Goal: Information Seeking & Learning: Learn about a topic

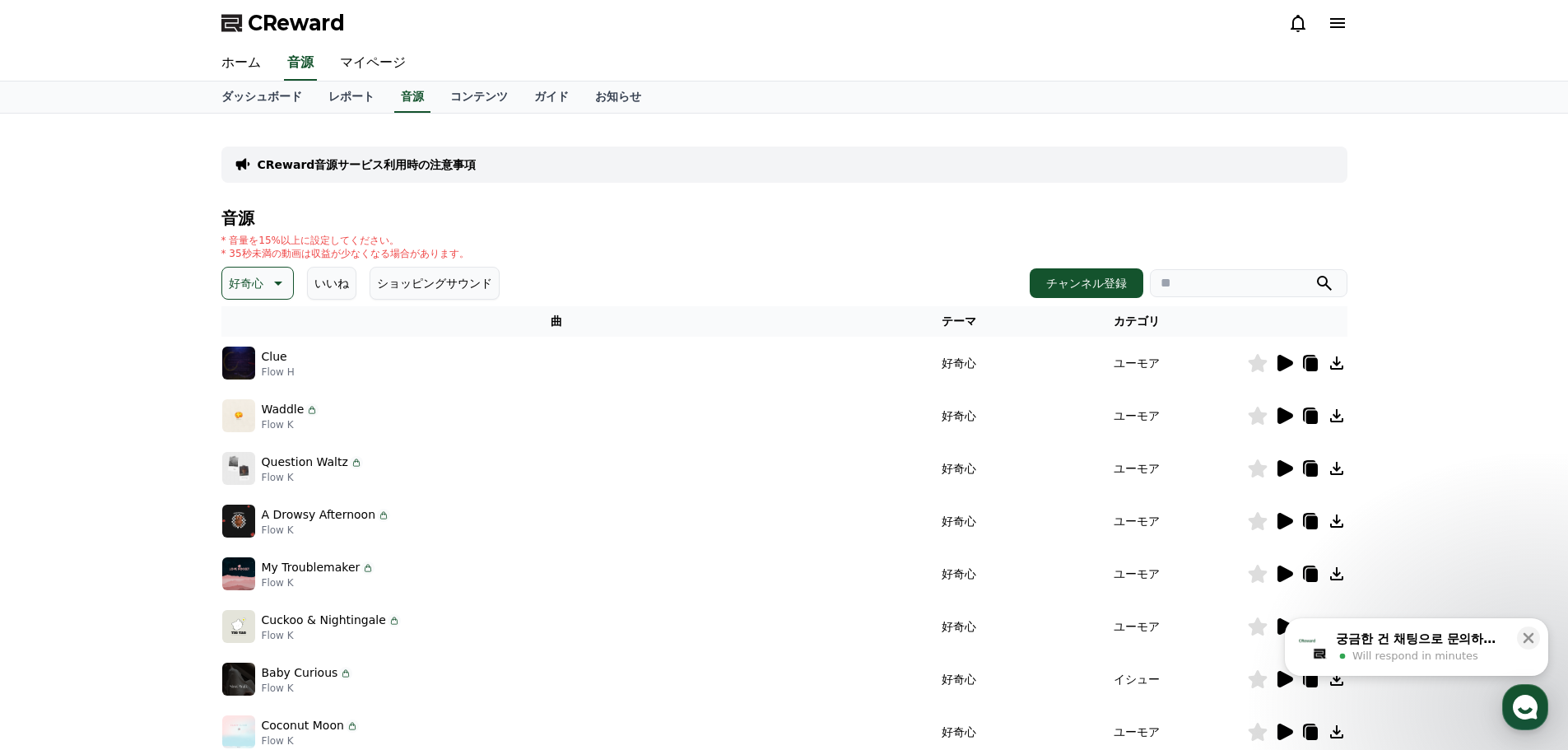
click at [263, 289] on button "好奇心" at bounding box center [258, 283] width 72 height 33
click at [245, 332] on button "明るい" at bounding box center [247, 333] width 48 height 36
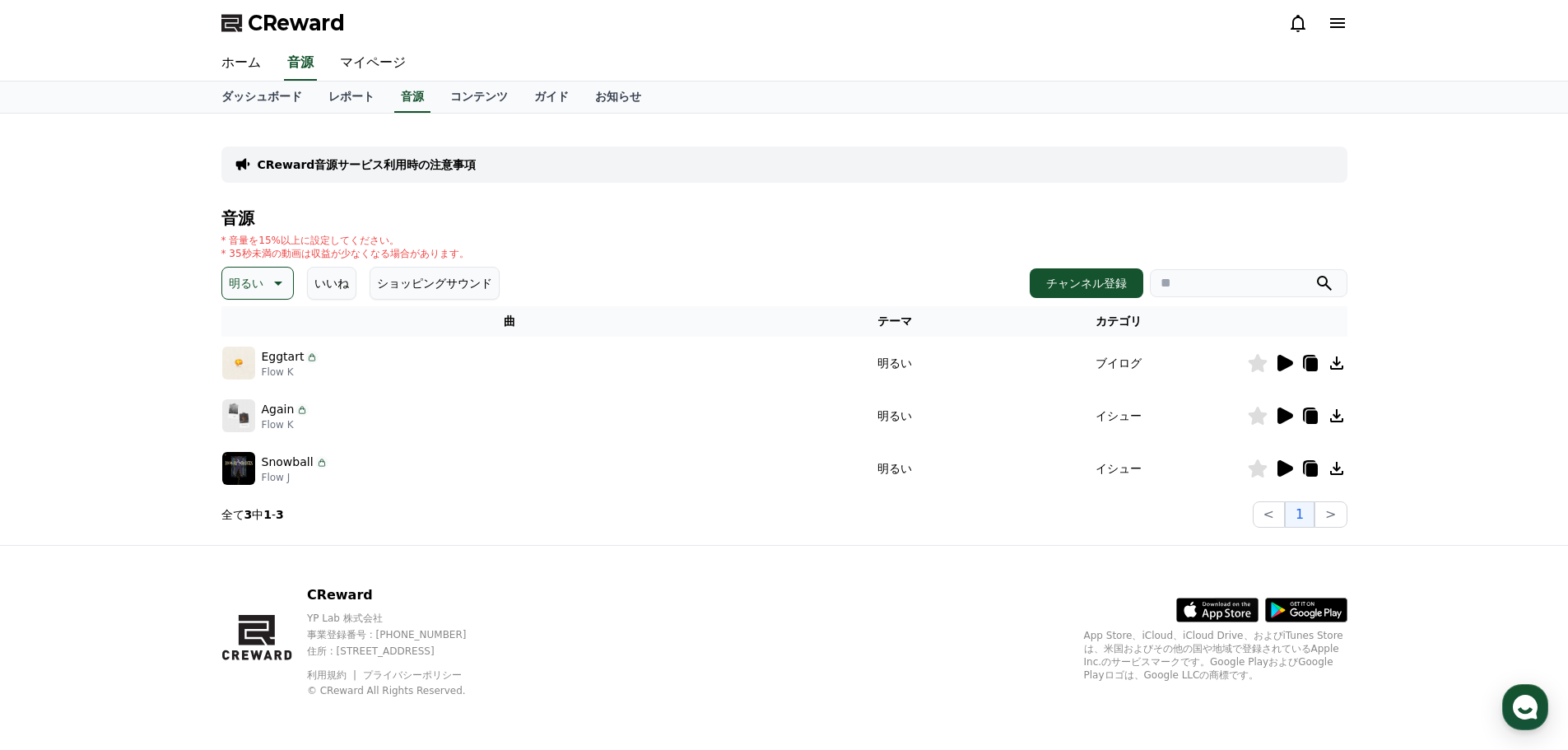
click at [1276, 364] on icon at bounding box center [1284, 363] width 19 height 19
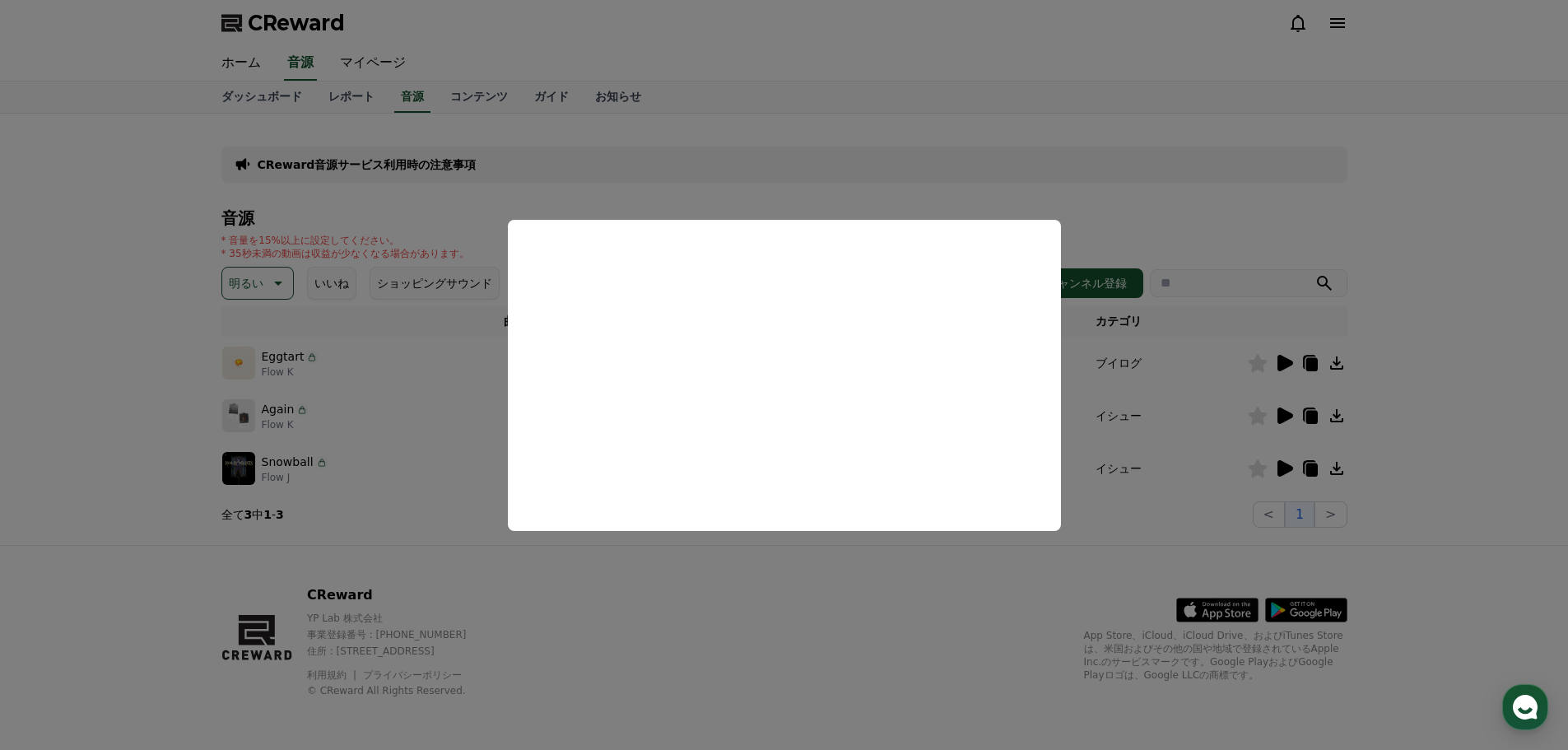
click at [1126, 531] on button "close modal" at bounding box center [784, 375] width 1568 height 750
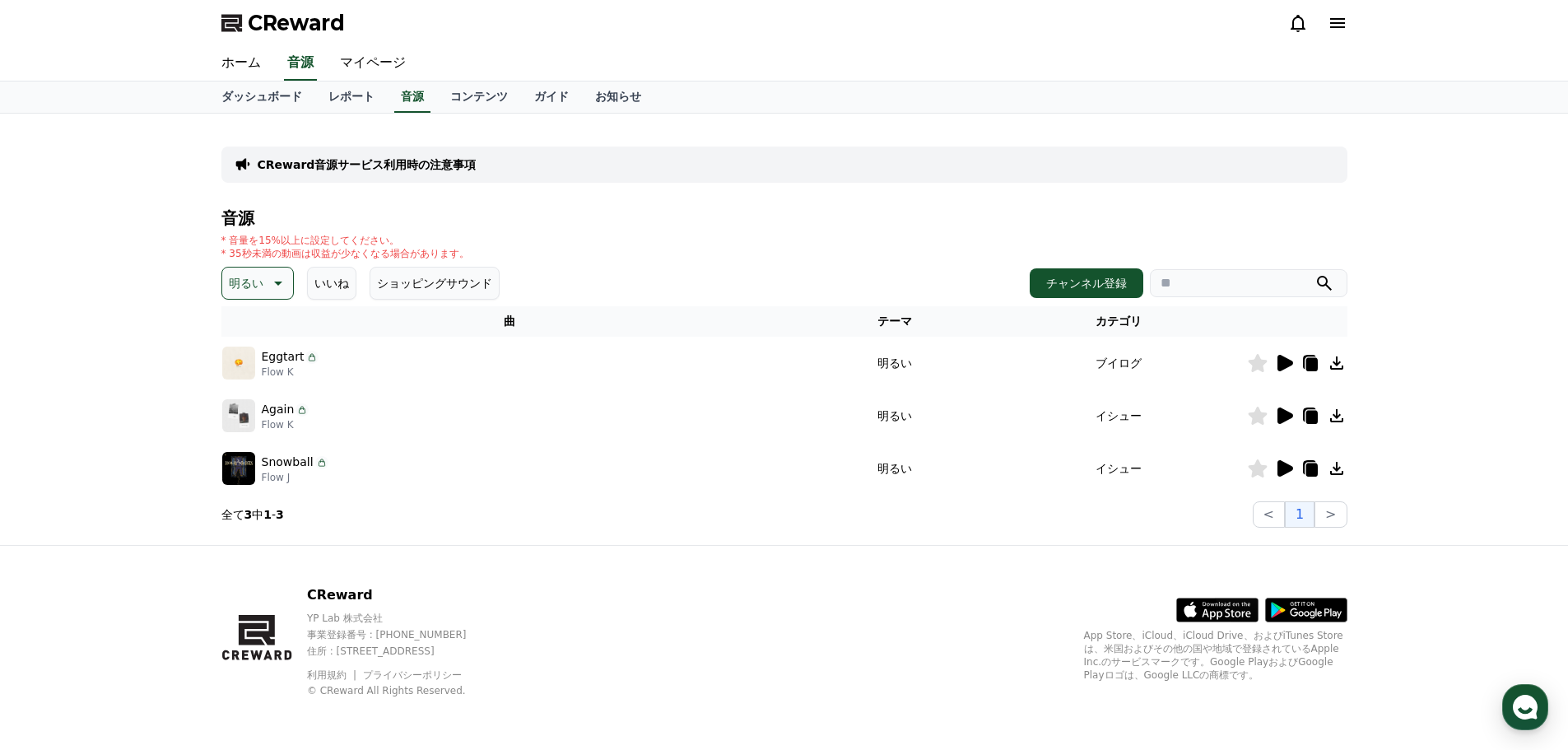
click at [1285, 414] on icon at bounding box center [1286, 415] width 16 height 17
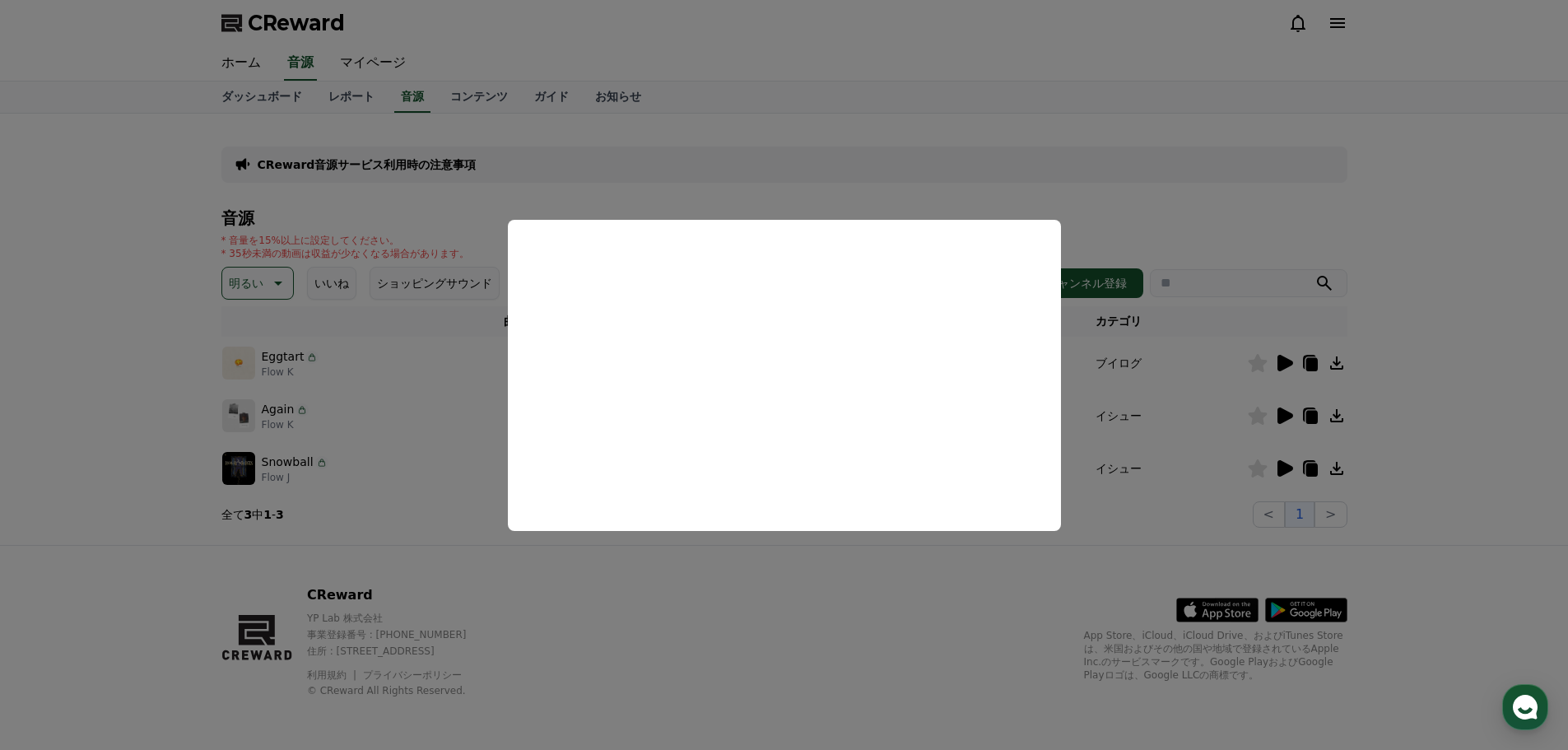
click at [784, 570] on button "close modal" at bounding box center [784, 375] width 1568 height 750
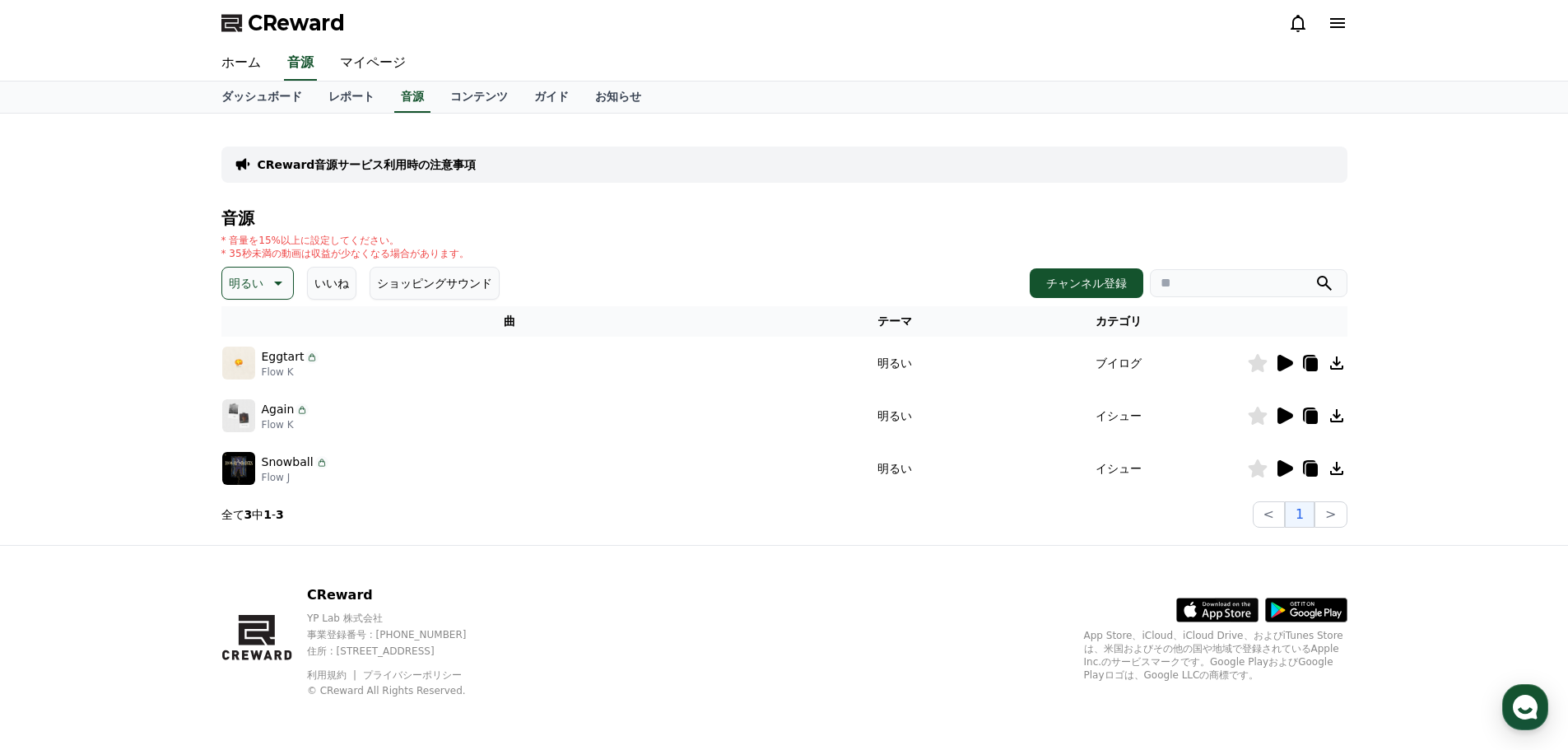
click at [1285, 472] on icon at bounding box center [1286, 468] width 16 height 17
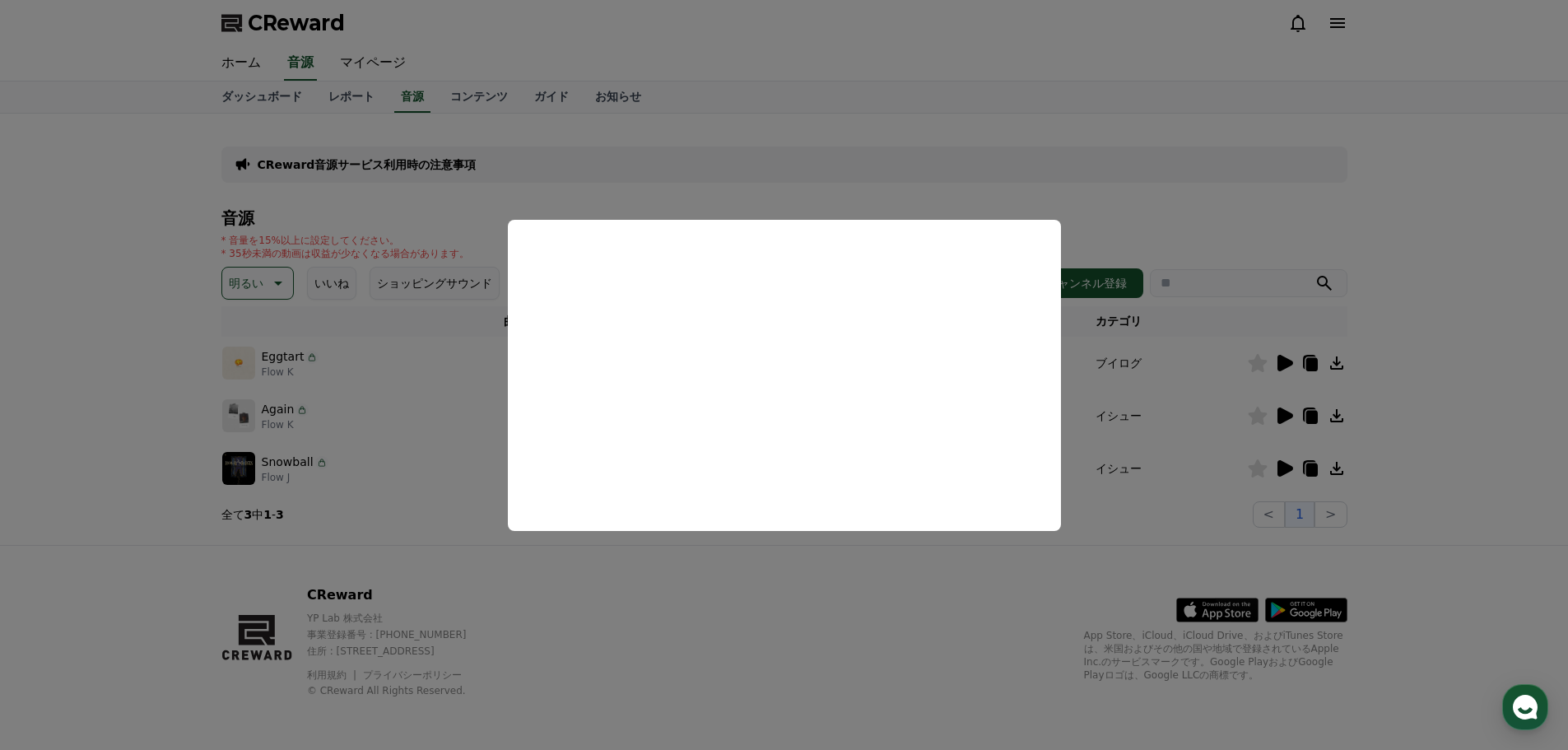
click at [705, 575] on button "close modal" at bounding box center [784, 375] width 1568 height 750
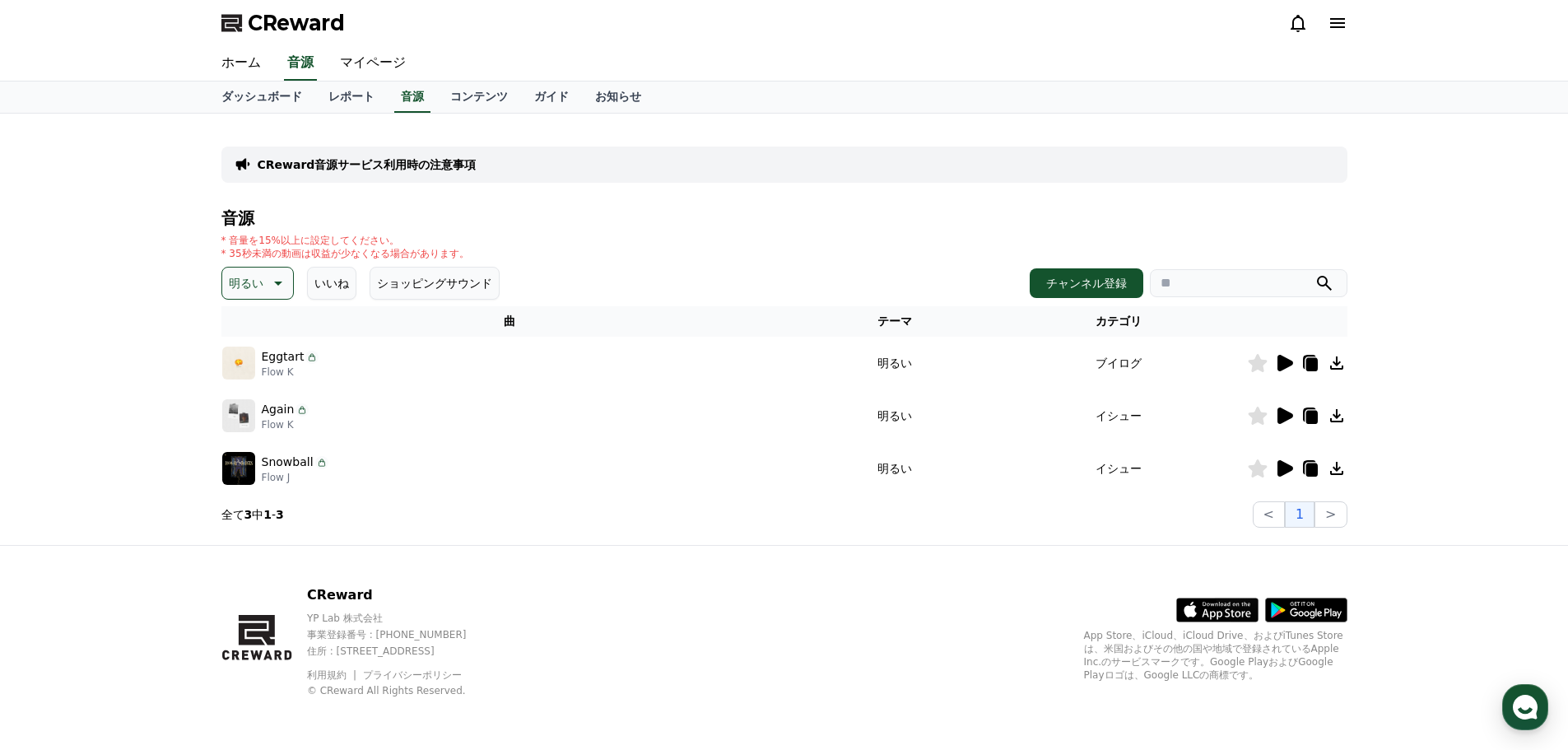
click at [248, 275] on p "明るい" at bounding box center [245, 283] width 34 height 23
click at [253, 330] on button "可愛い" at bounding box center [247, 333] width 48 height 36
click at [646, 600] on div "CReward YP Lab 株式会社 事業登録番号 : [PHONE_NUMBER] 住所 : [STREET_ADDRESS][PERSON_NAME] …" at bounding box center [785, 648] width 1153 height 204
click at [1278, 364] on icon at bounding box center [1286, 363] width 16 height 17
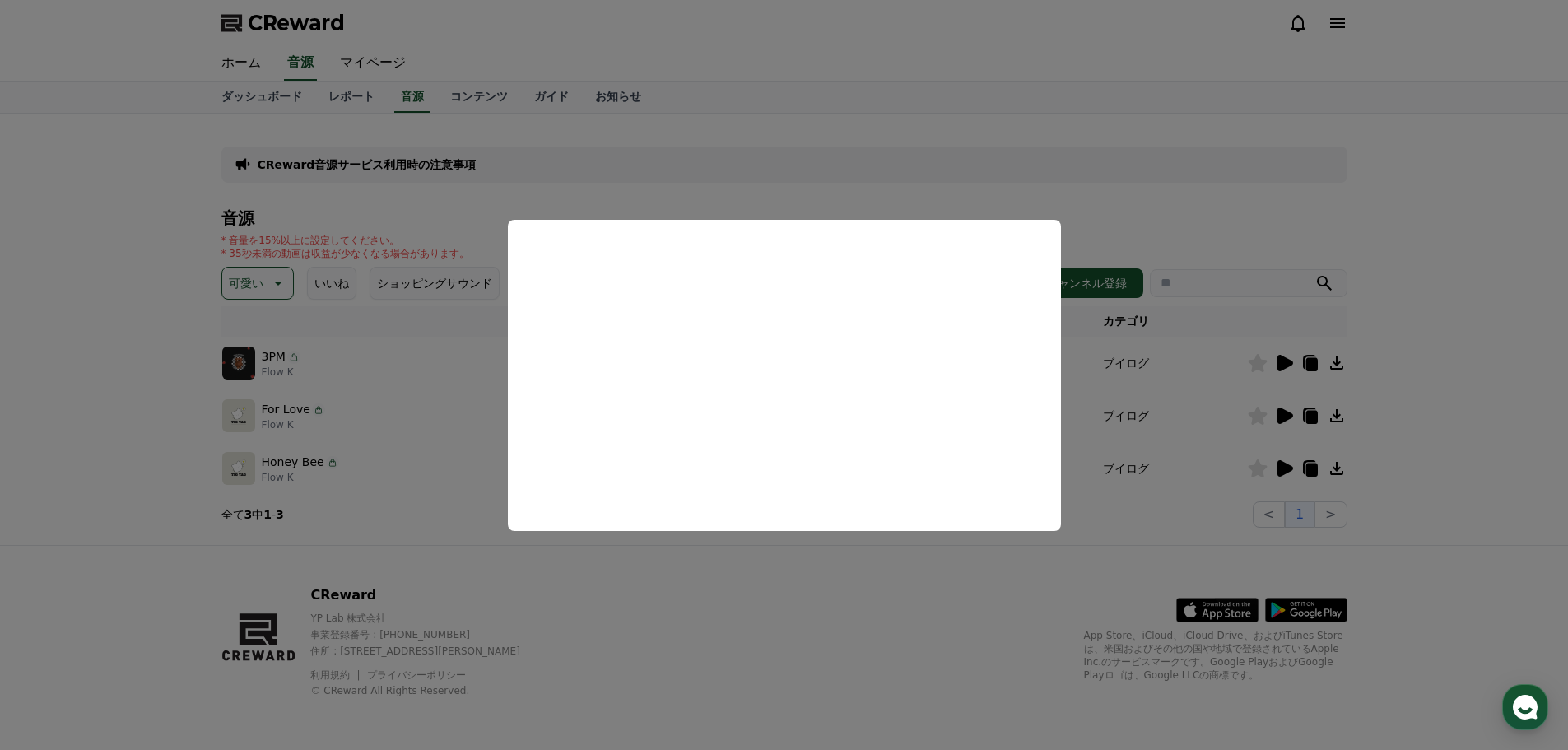
click at [787, 583] on button "close modal" at bounding box center [784, 375] width 1568 height 750
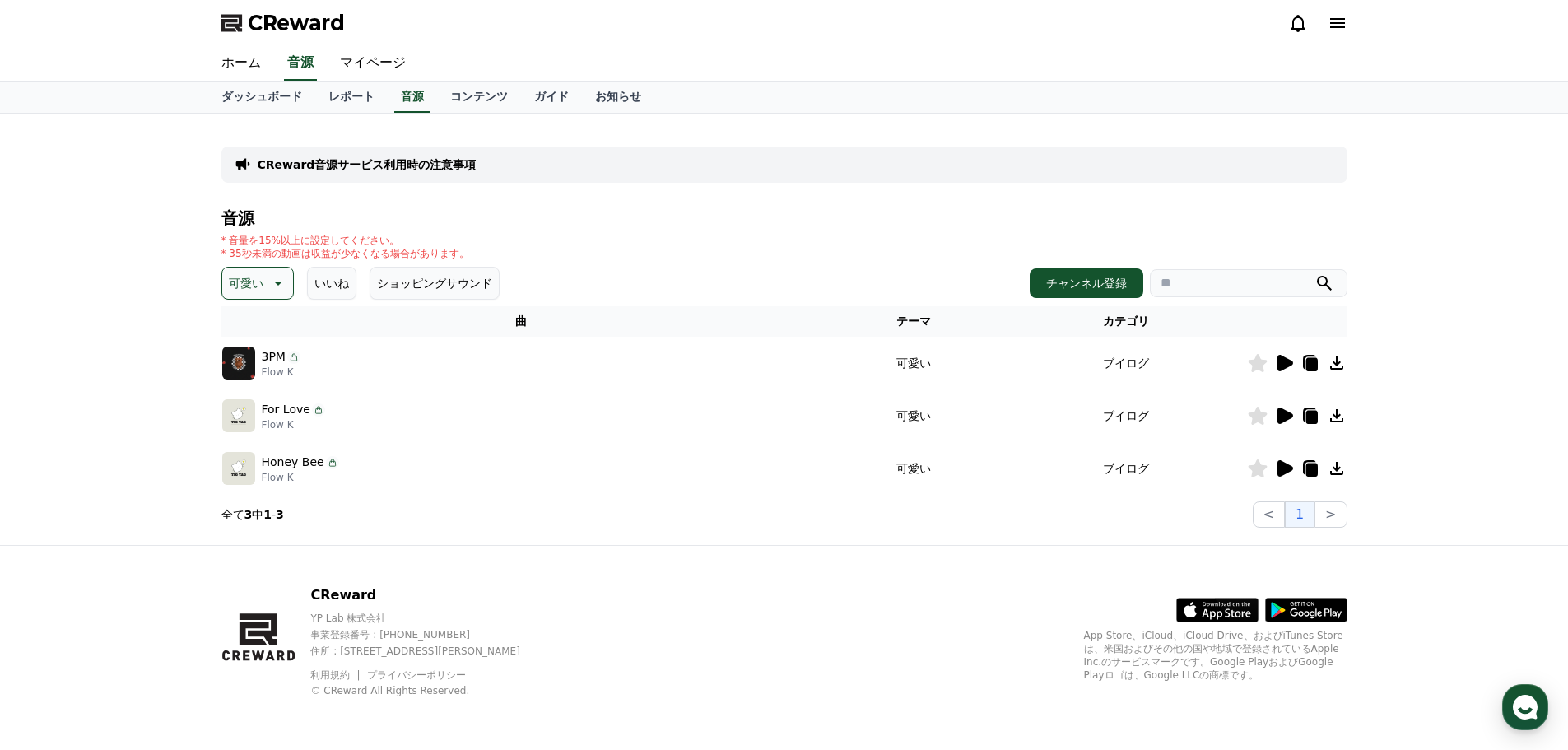
click at [1291, 414] on icon at bounding box center [1284, 415] width 19 height 19
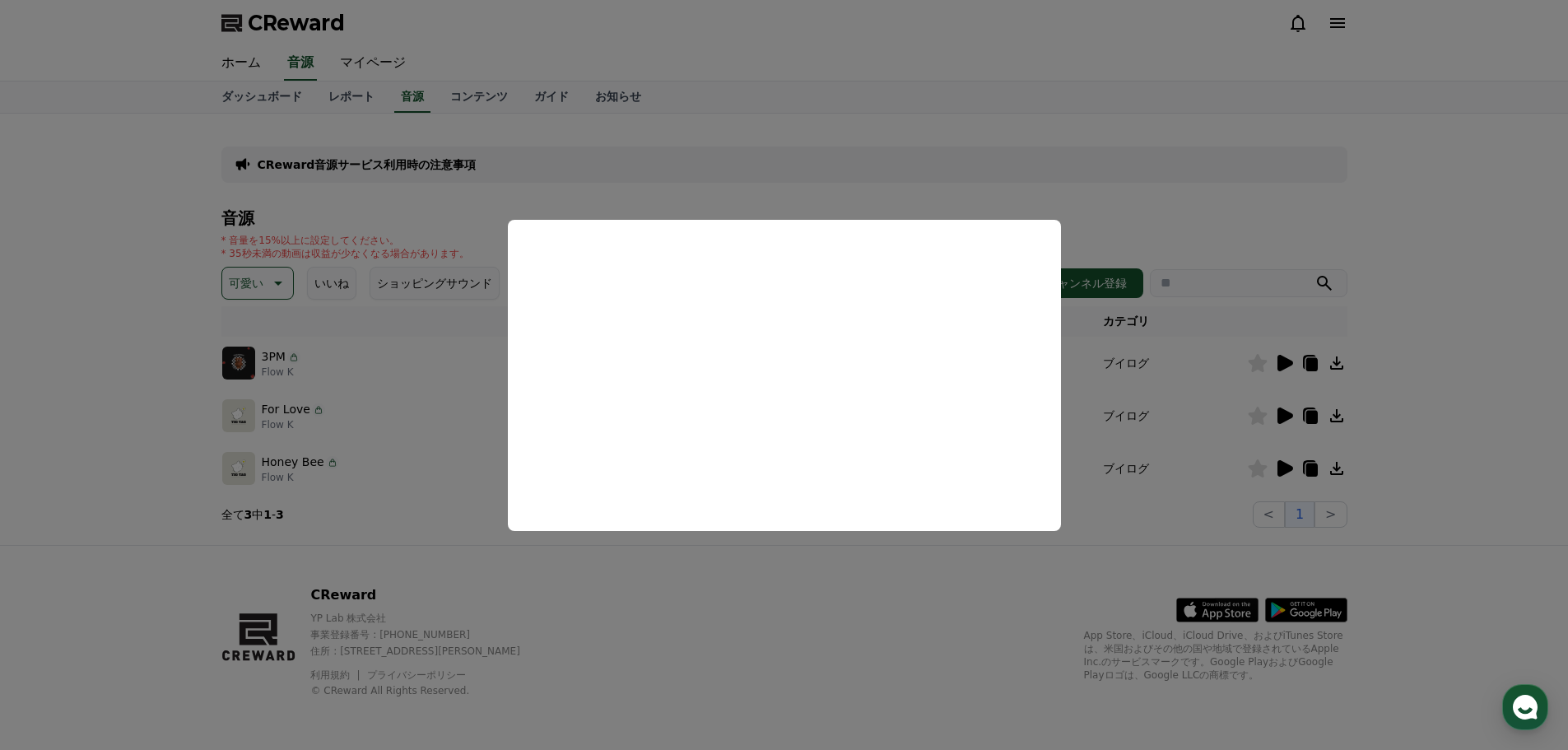
click at [709, 572] on button "close modal" at bounding box center [784, 375] width 1568 height 750
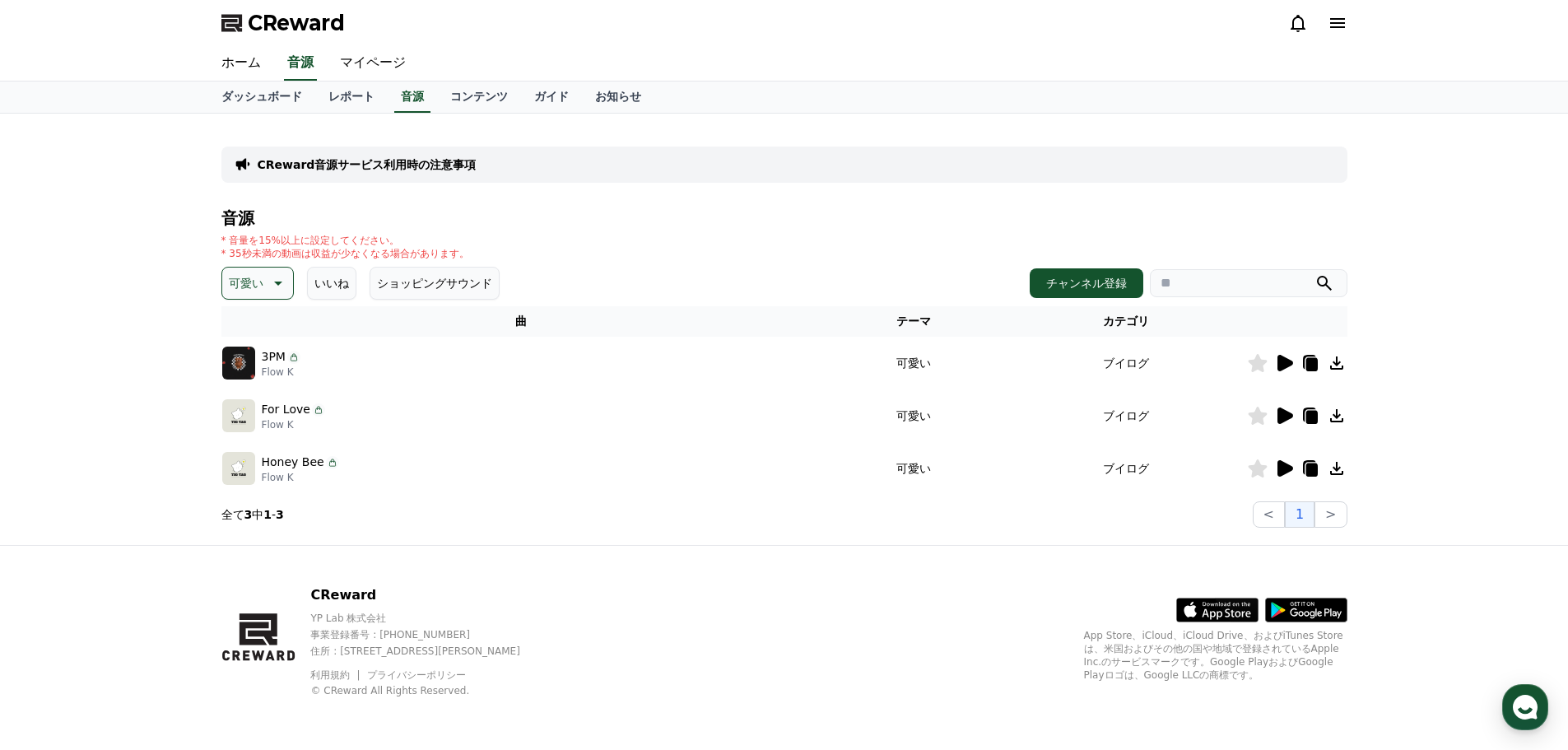
click at [1283, 474] on icon at bounding box center [1286, 468] width 16 height 17
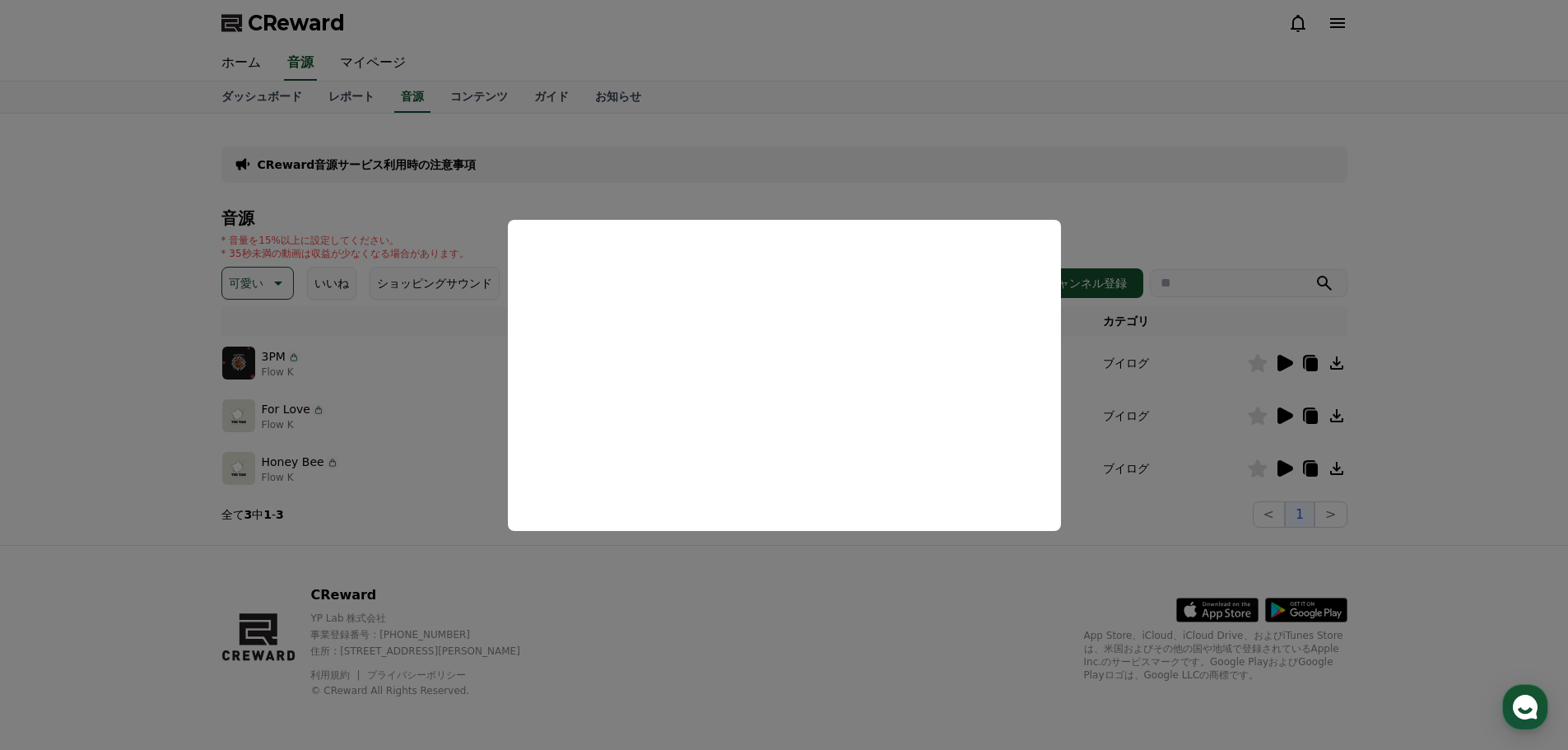
click at [641, 555] on button "close modal" at bounding box center [784, 375] width 1568 height 750
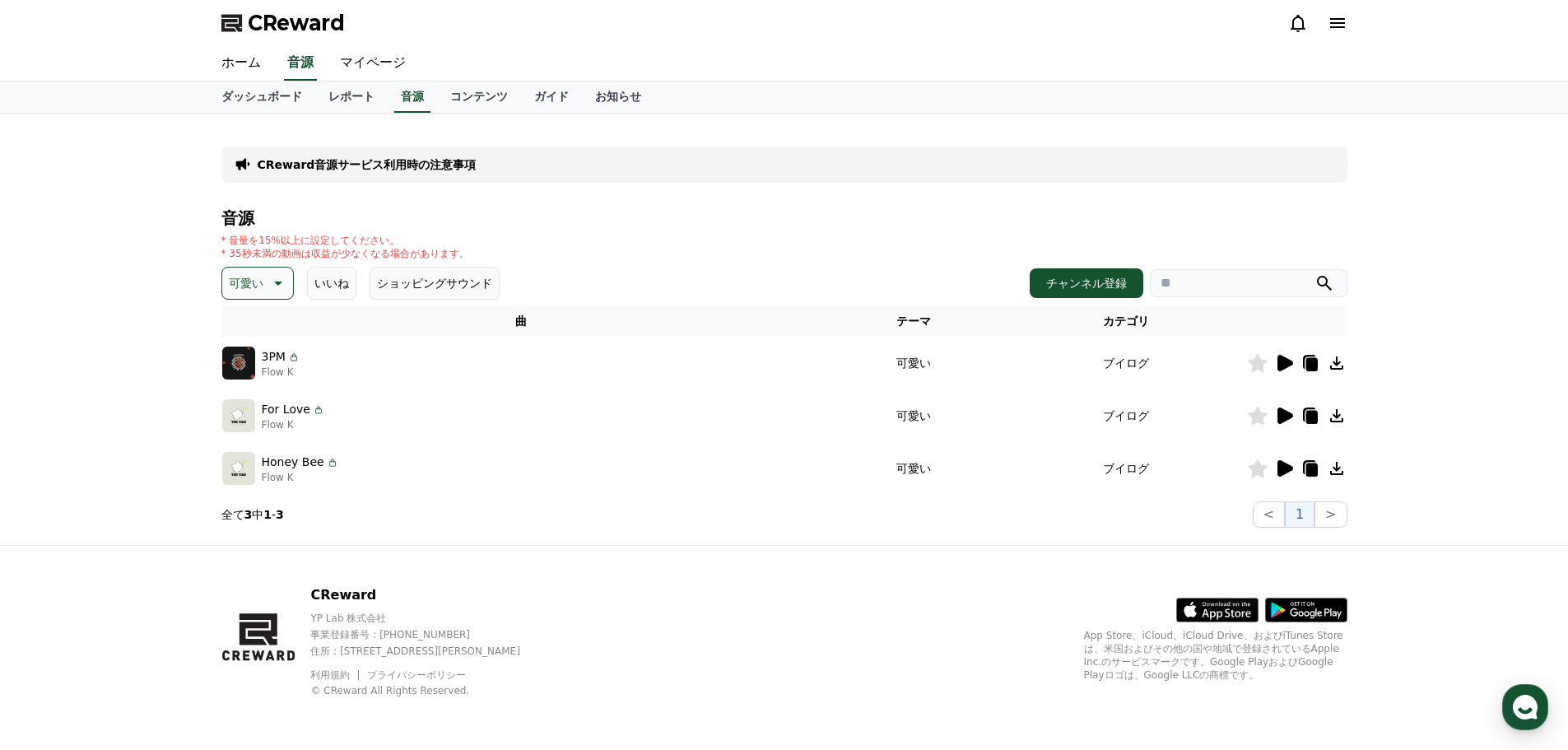
click at [280, 280] on icon at bounding box center [276, 283] width 19 height 19
click at [247, 329] on button "全て" at bounding box center [241, 327] width 36 height 36
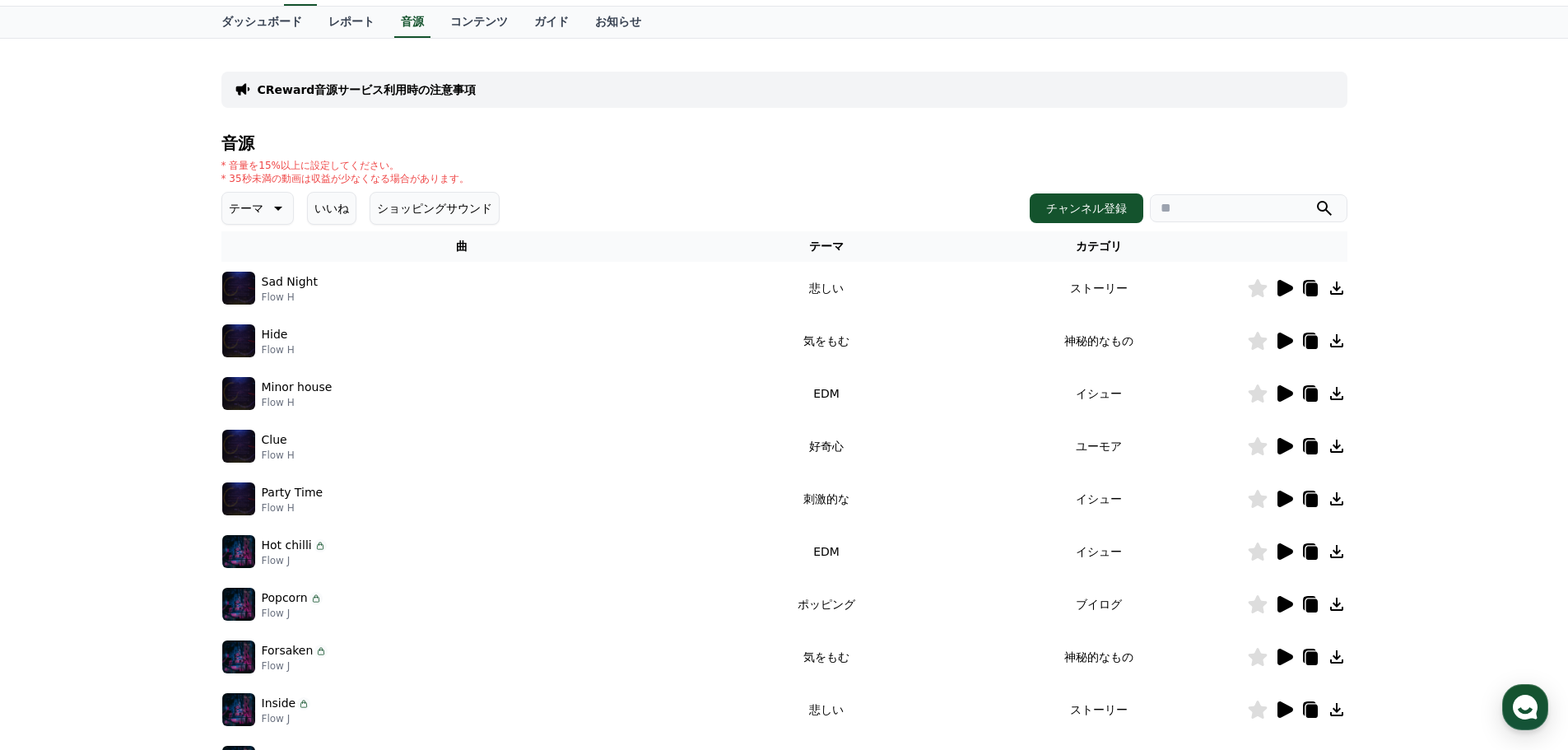
scroll to position [364, 0]
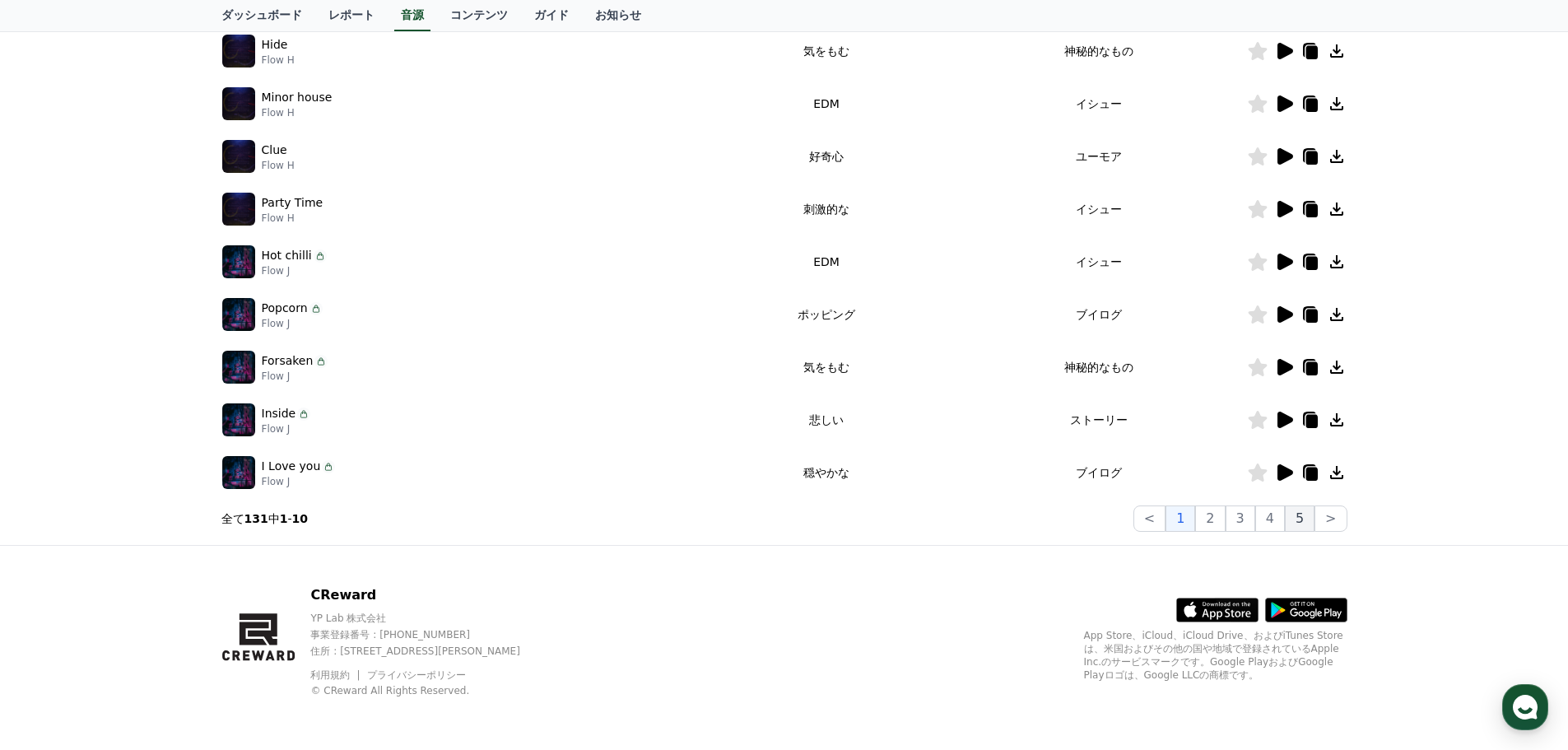
click at [1309, 526] on button "5" at bounding box center [1300, 518] width 30 height 26
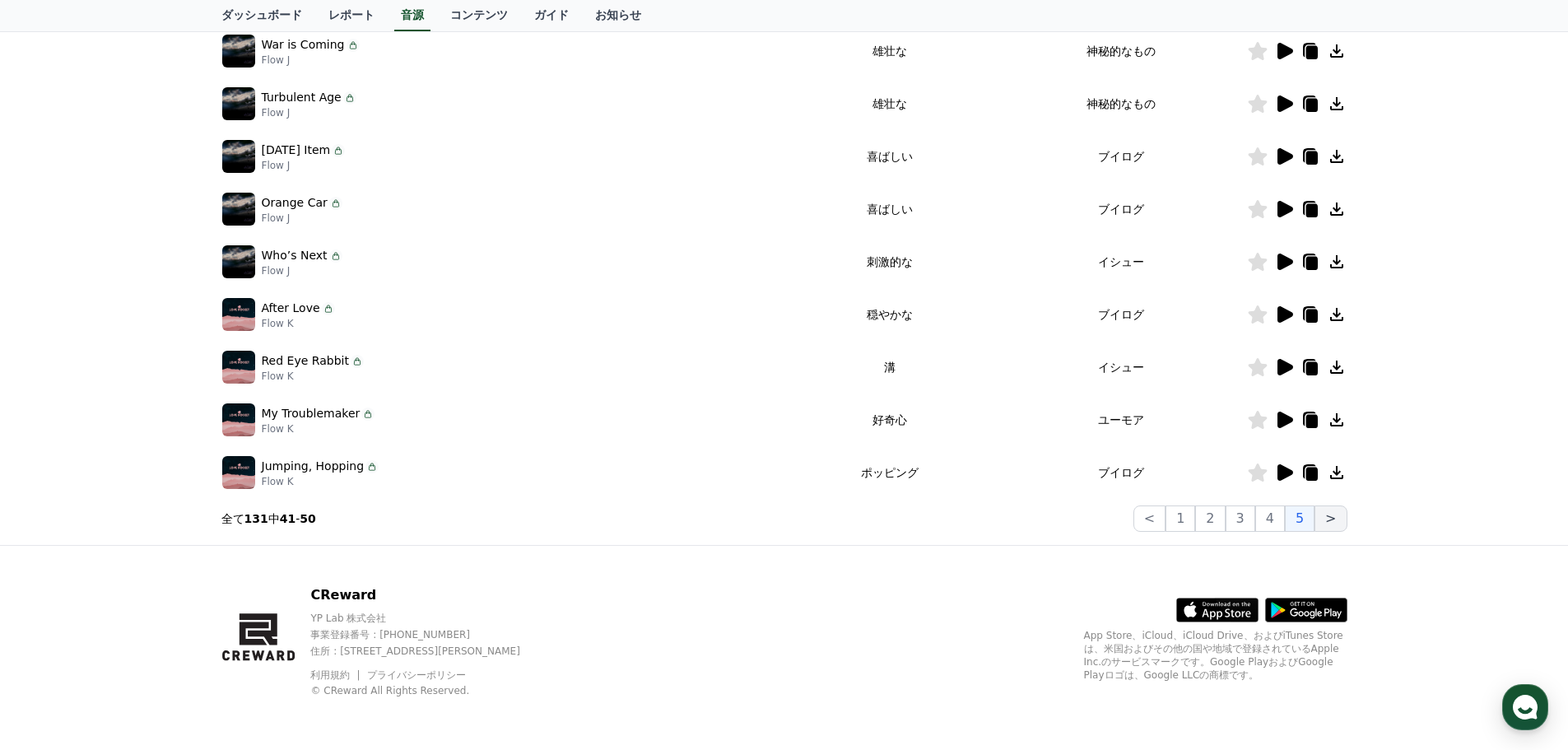
click at [1329, 529] on button ">" at bounding box center [1330, 518] width 32 height 26
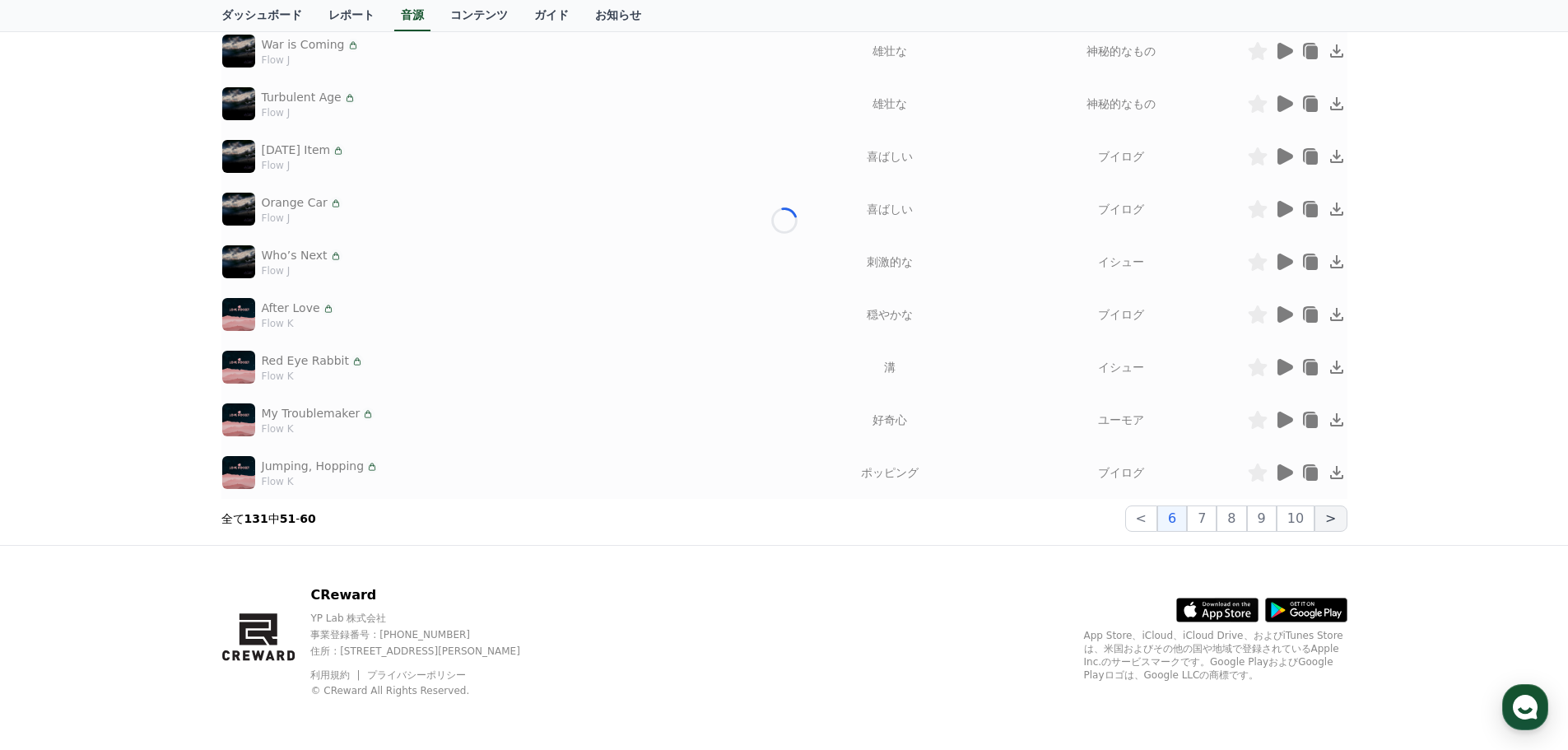
click at [1330, 530] on button ">" at bounding box center [1330, 518] width 32 height 26
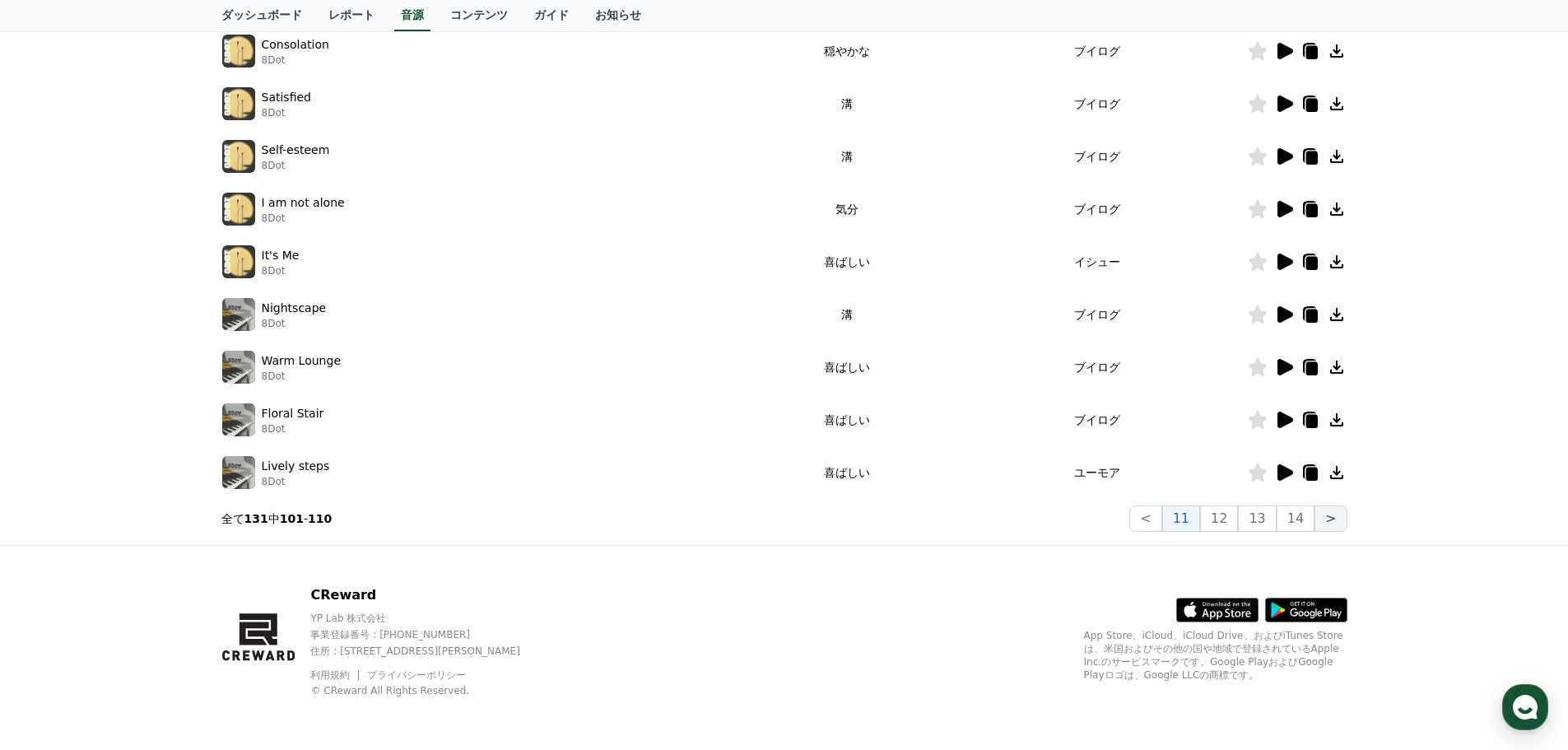
click at [1330, 530] on button ">" at bounding box center [1330, 518] width 32 height 26
click at [1308, 518] on button "14" at bounding box center [1295, 518] width 38 height 26
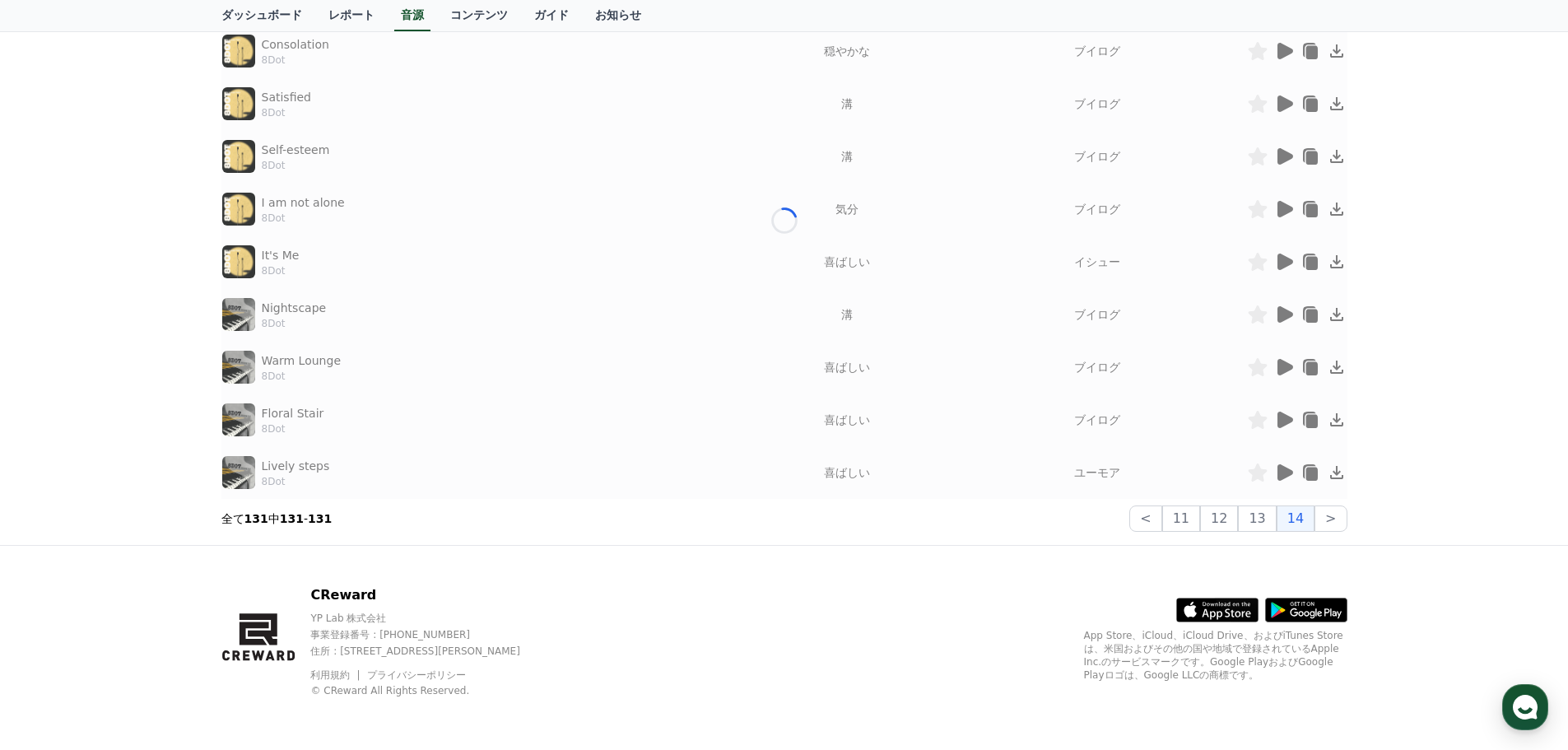
click at [1308, 518] on div "CReward音源サービス利用時の注意事項 音源 * 音量を15%以上に設定してください。 * 35秒未満の動画は収益が少なくなる場合があります。 テーマ い…" at bounding box center [785, 147] width 1153 height 797
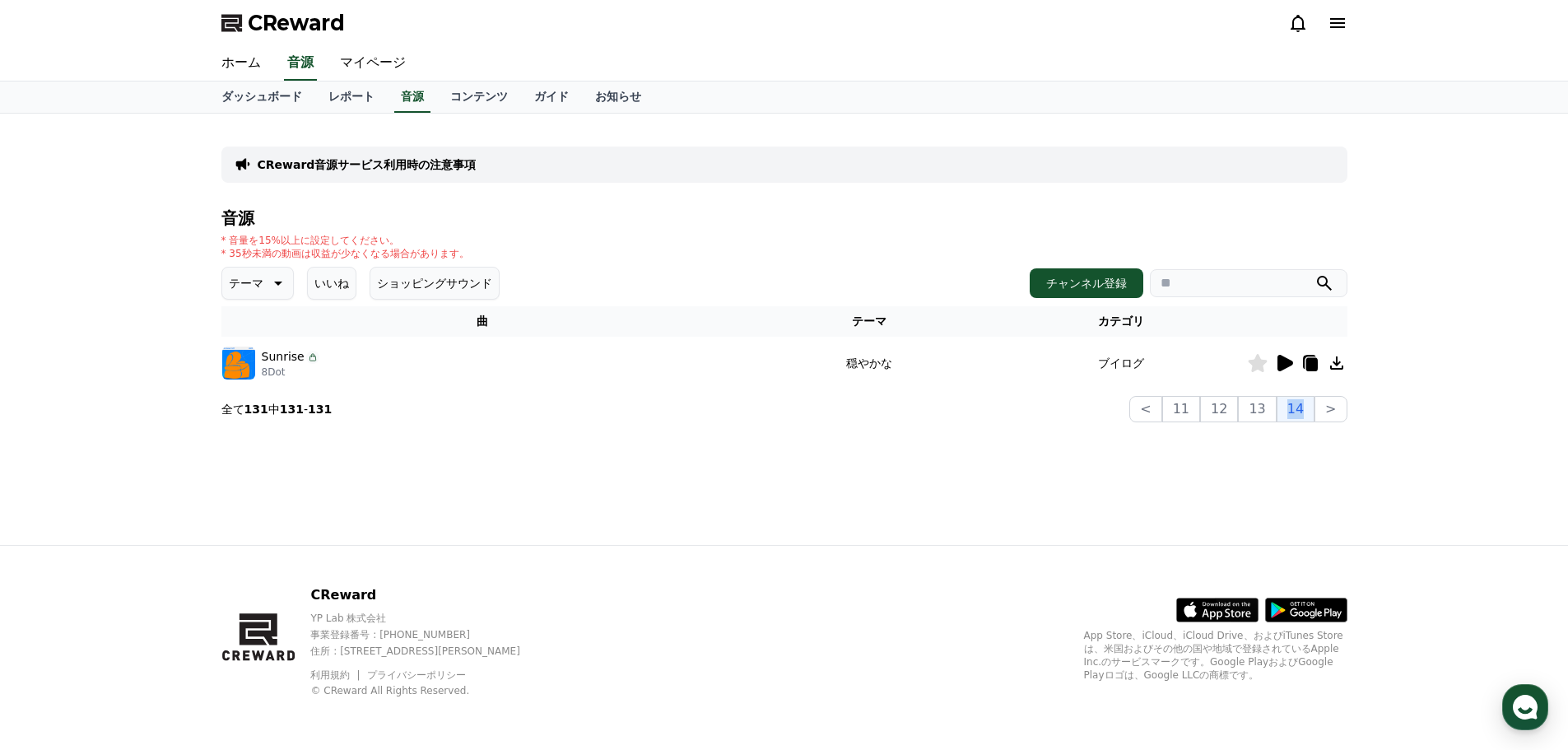
click at [1308, 518] on div "CReward音源サービス利用時の注意事項 音源 * 音量を15%以上に設定してください。 * 35秒未満の動画は収益が少なくなる場合があります。 テーマ い…" at bounding box center [785, 329] width 1153 height 431
click at [1292, 364] on icon at bounding box center [1286, 363] width 16 height 17
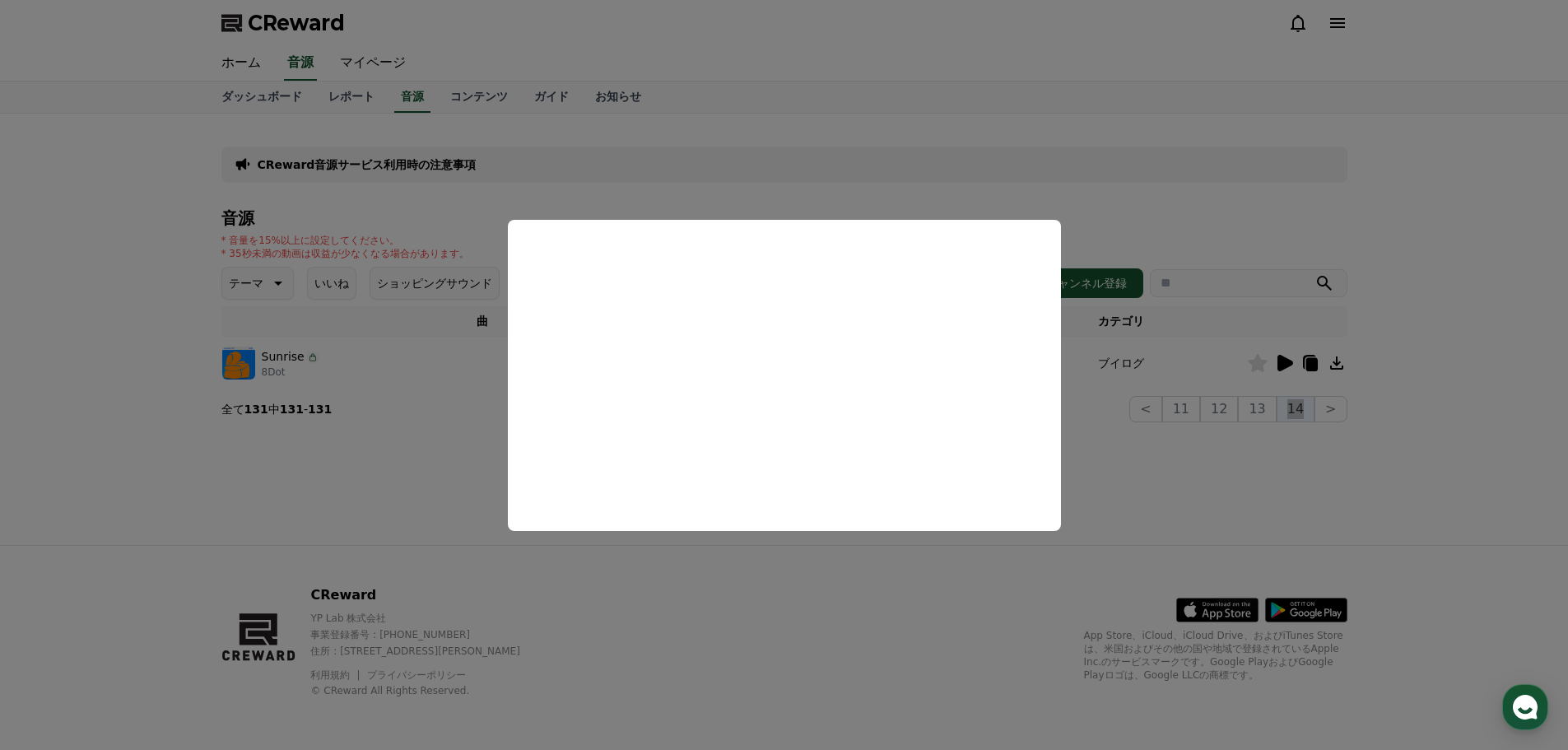
click at [882, 562] on button "close modal" at bounding box center [784, 375] width 1568 height 750
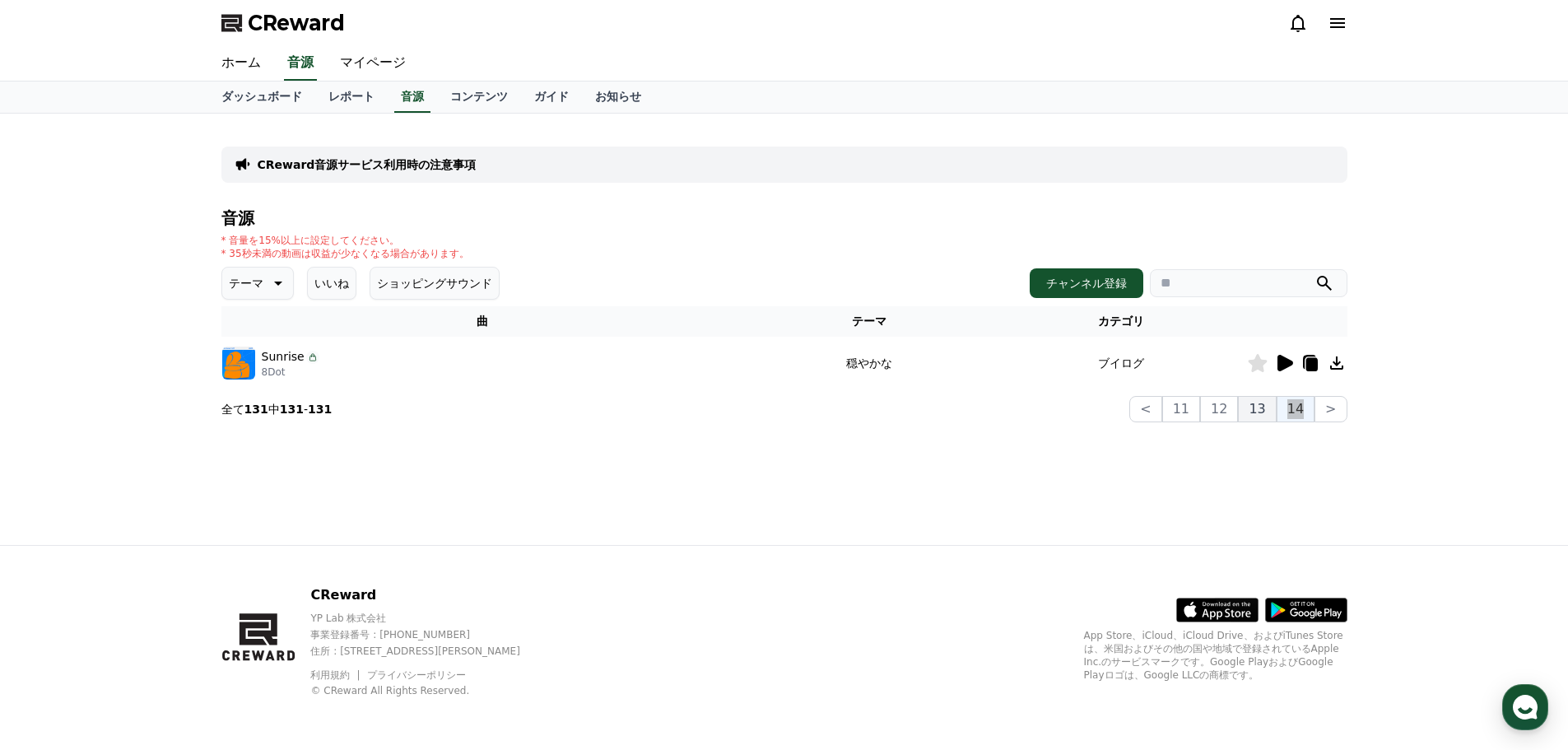
click at [1263, 409] on button "13" at bounding box center [1257, 409] width 38 height 26
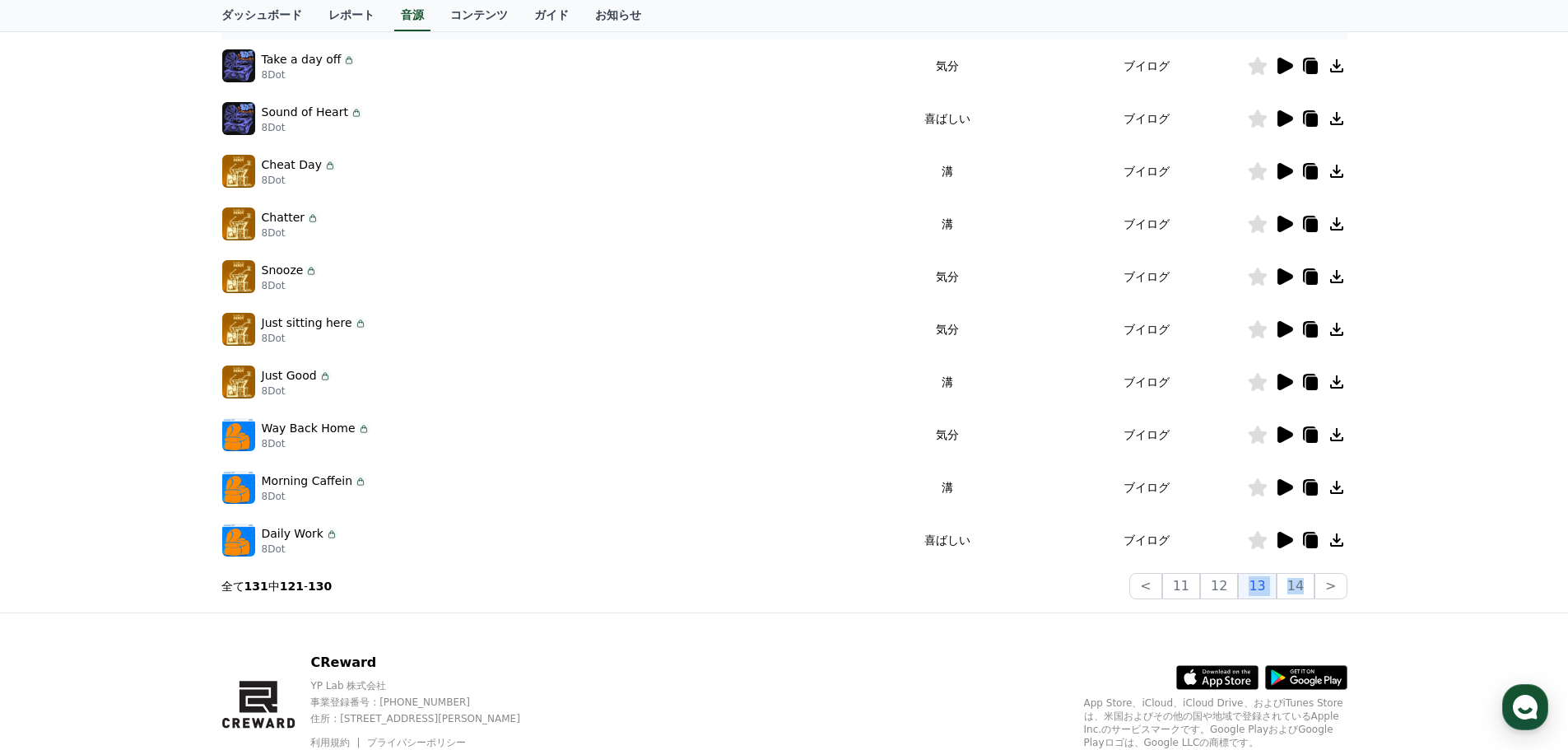
scroll to position [329, 0]
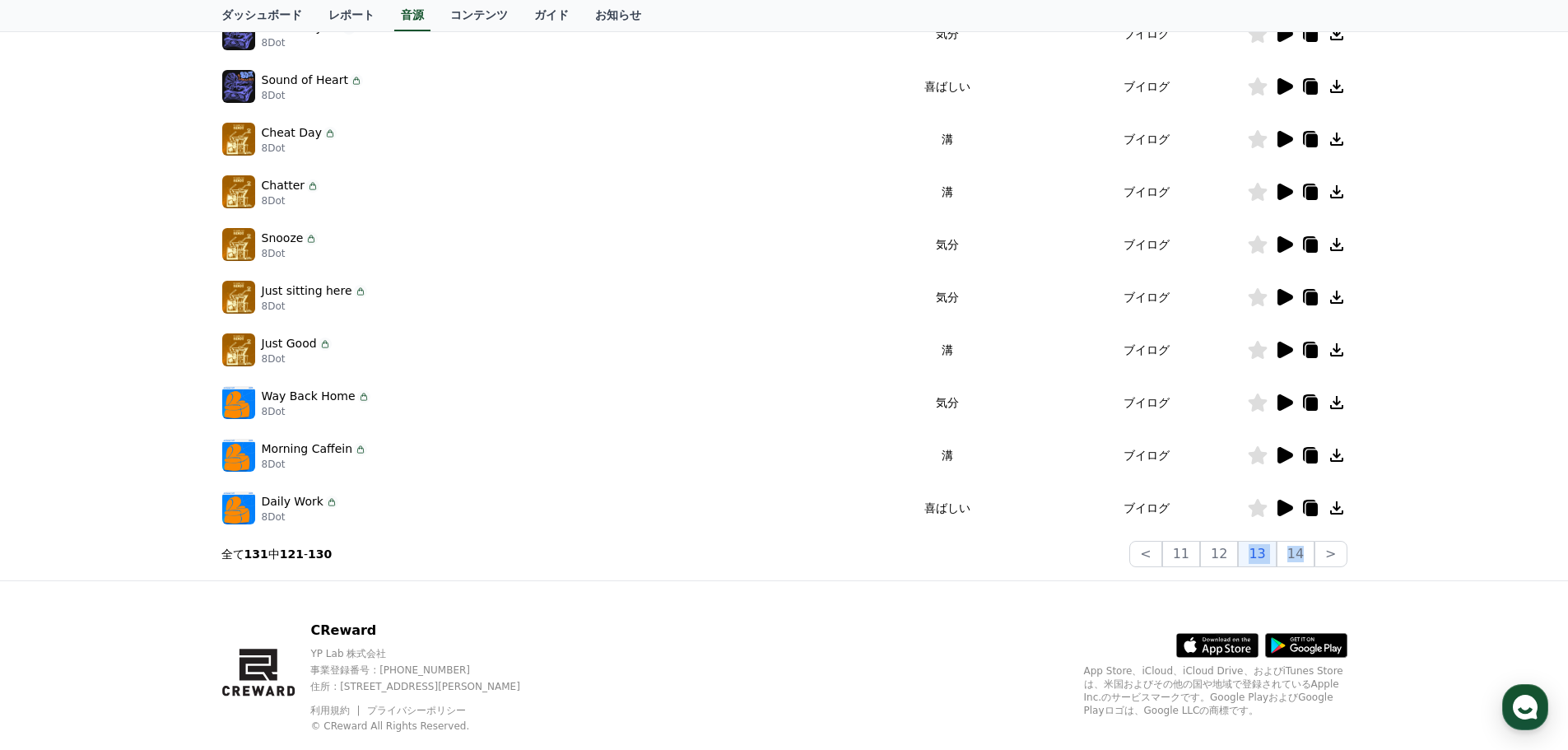
click at [1279, 502] on icon at bounding box center [1286, 508] width 16 height 17
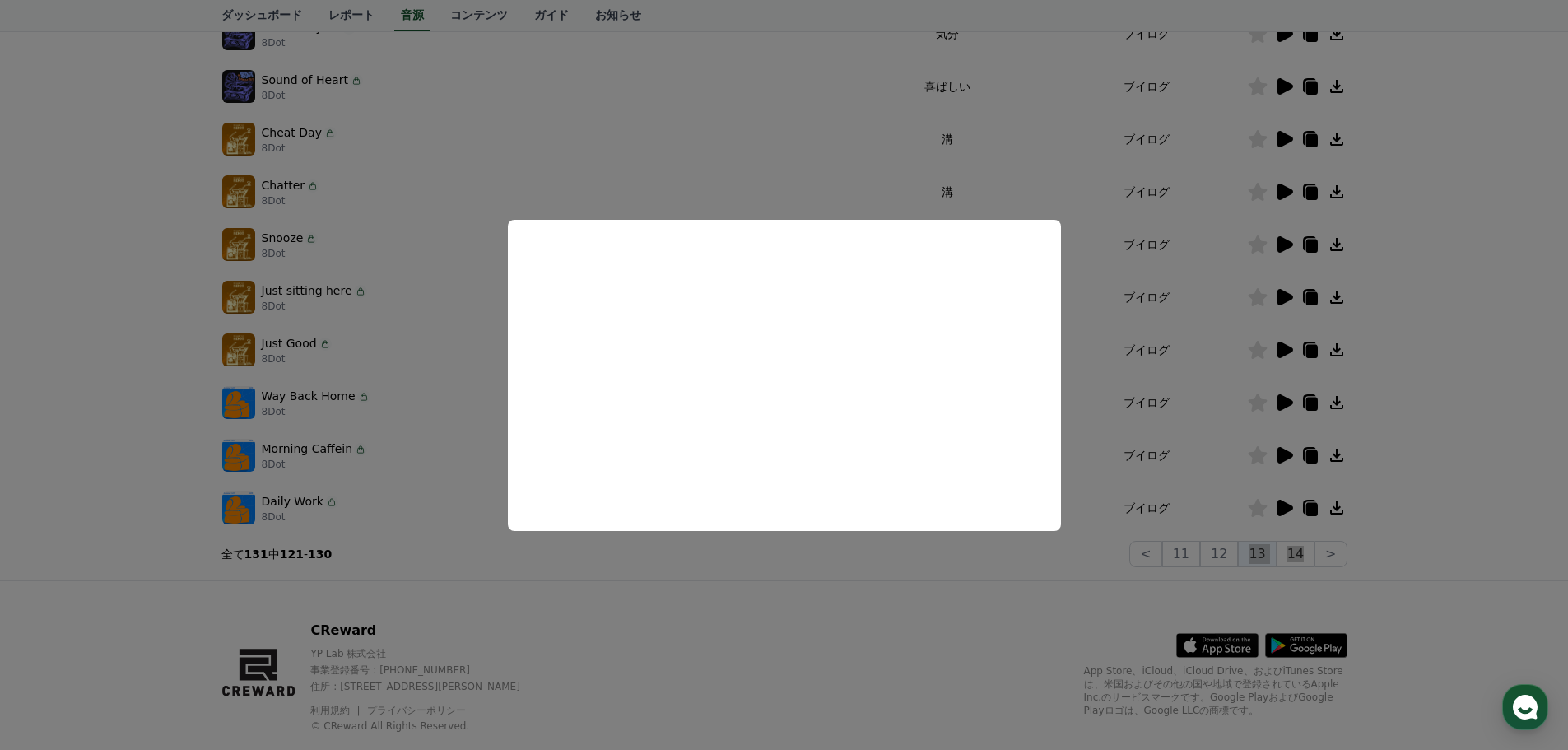
click at [795, 571] on button "close modal" at bounding box center [784, 375] width 1568 height 750
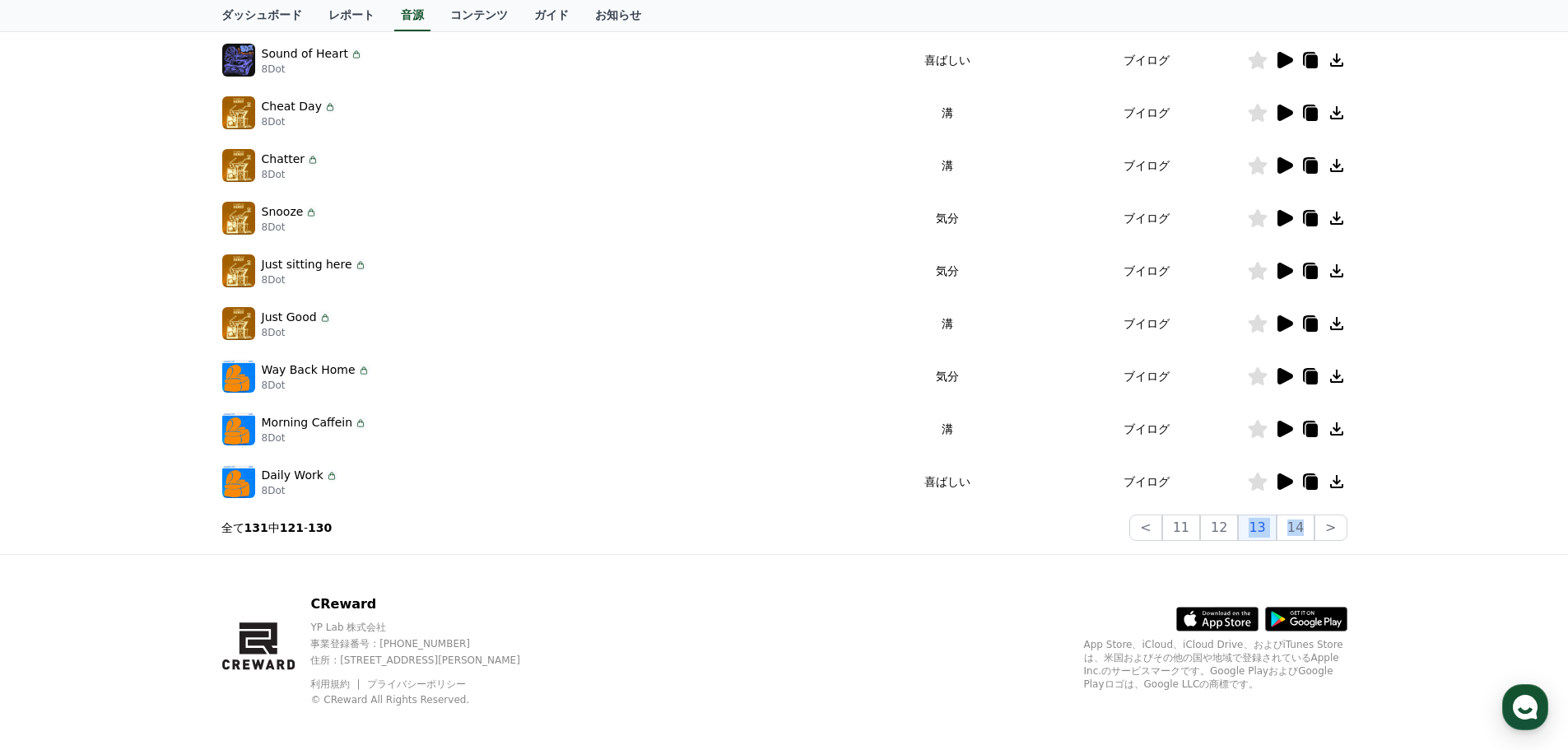
scroll to position [364, 0]
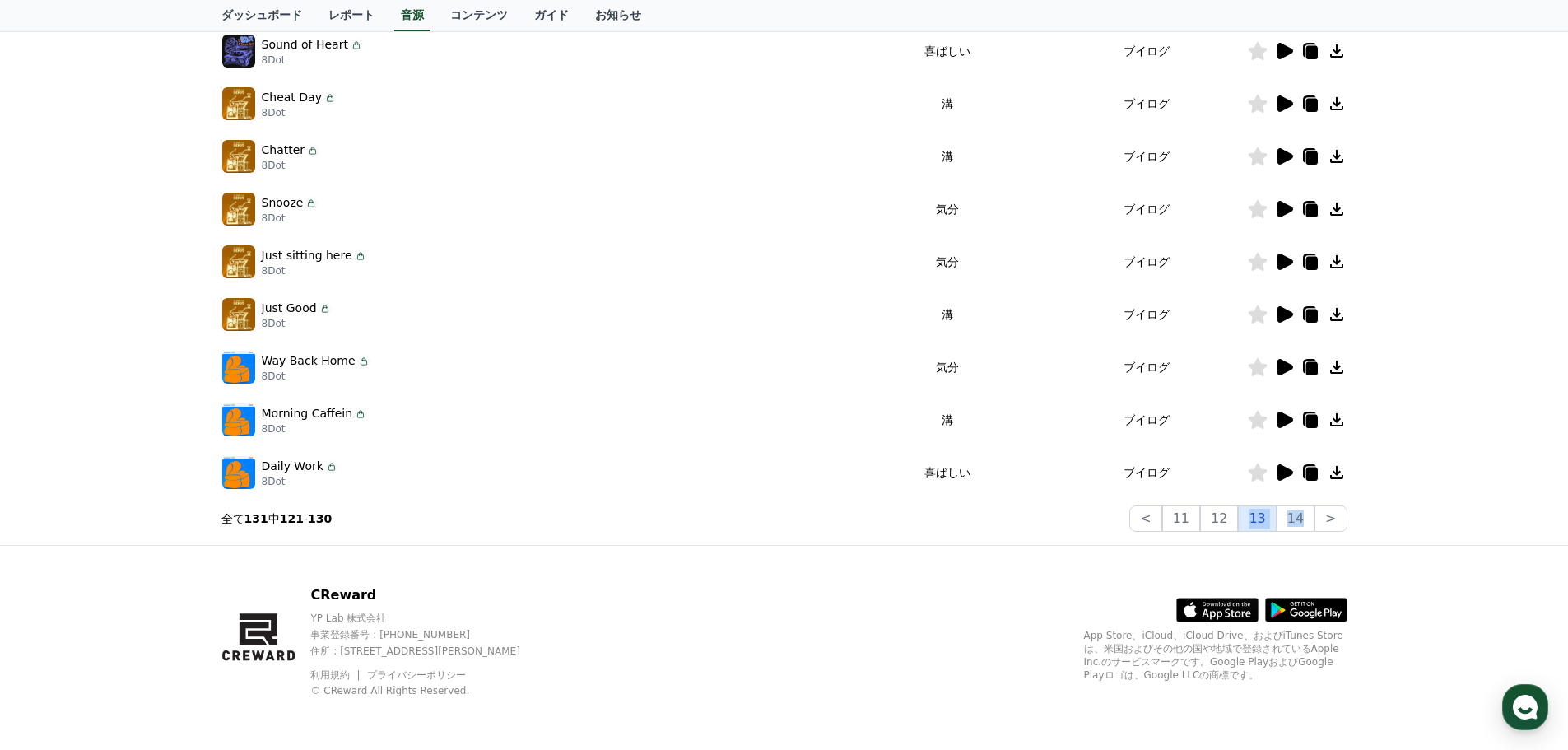
click at [1256, 520] on button "13" at bounding box center [1257, 518] width 38 height 26
click at [1262, 522] on button "13" at bounding box center [1257, 518] width 38 height 26
click at [1229, 520] on button "12" at bounding box center [1219, 518] width 38 height 26
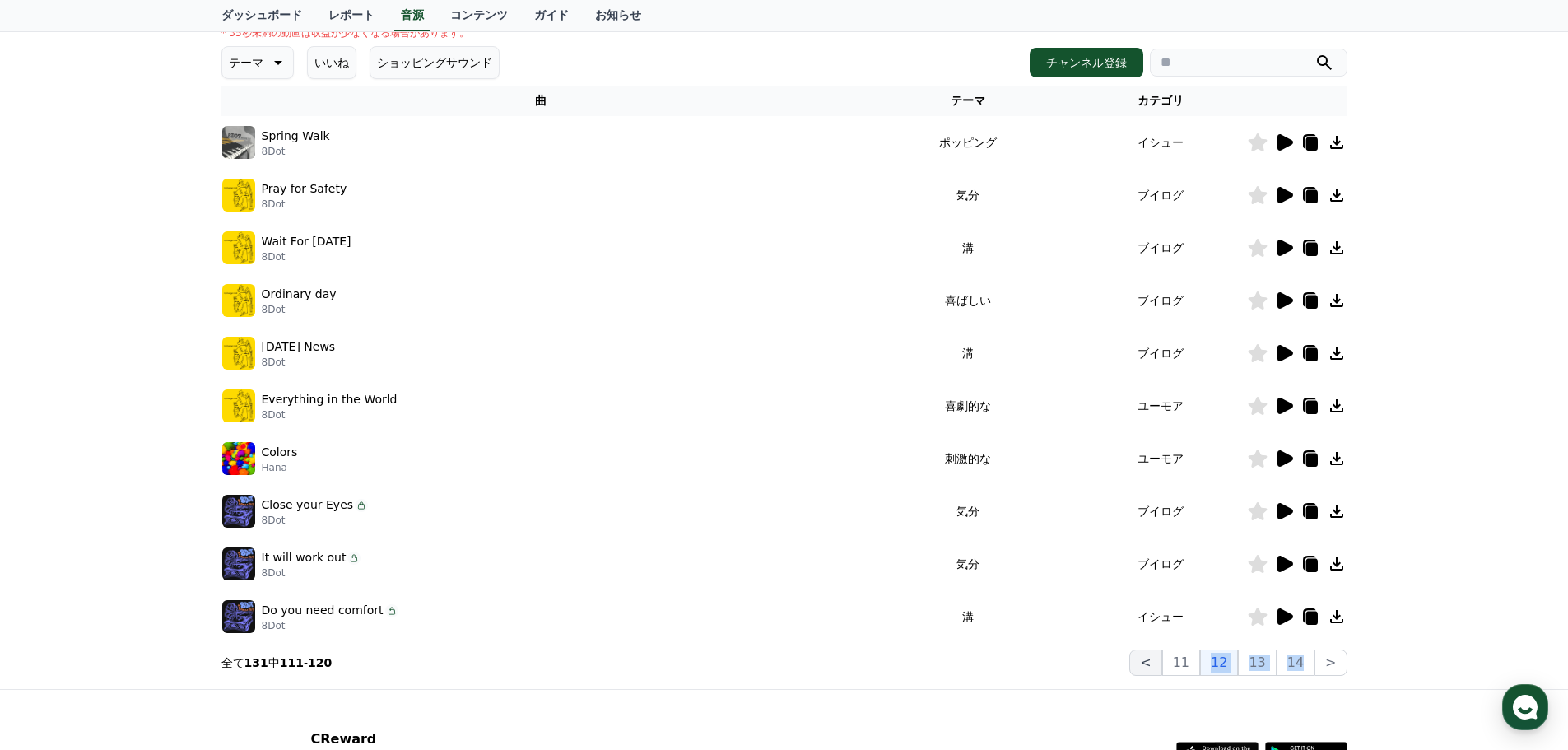
scroll to position [283, 0]
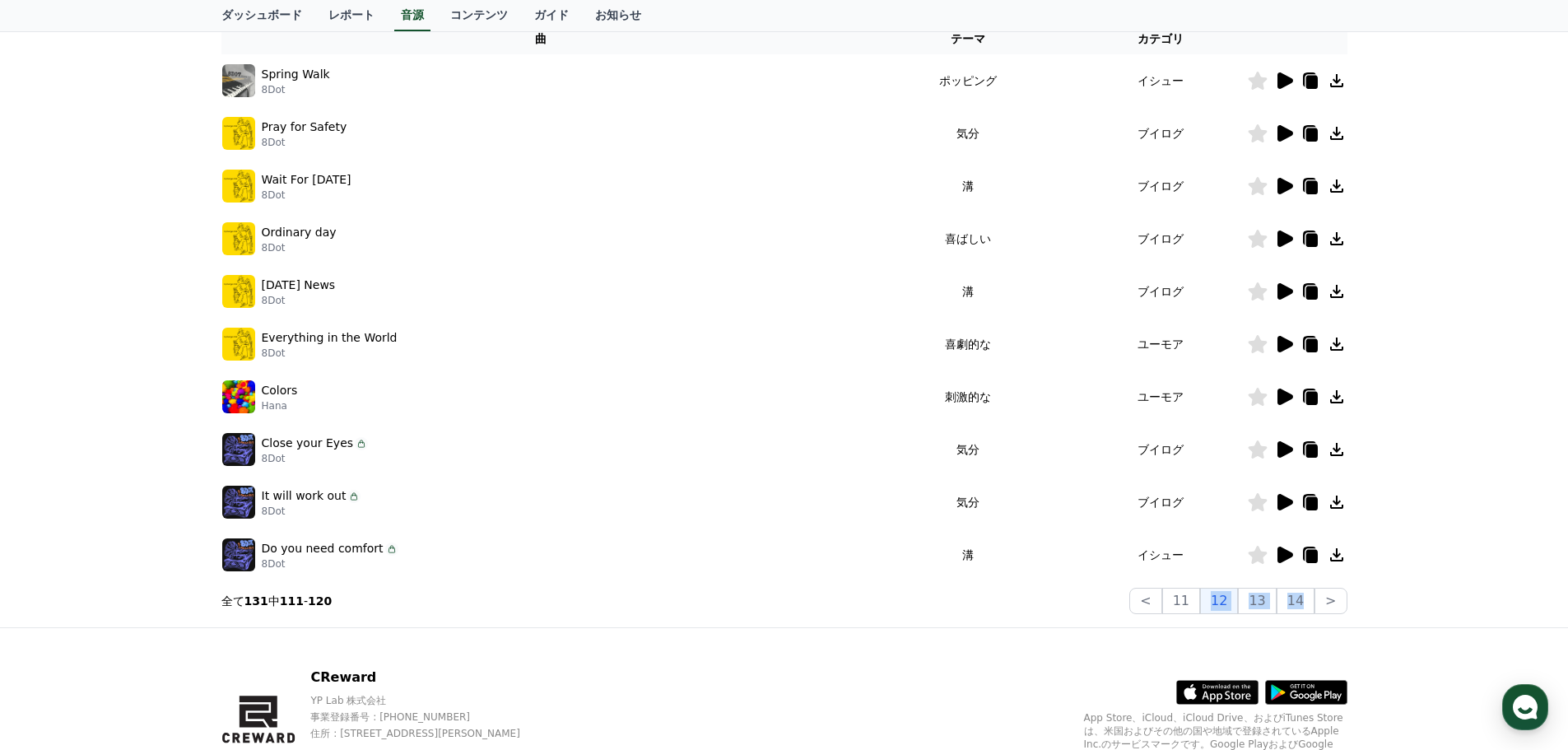
click at [1281, 396] on icon at bounding box center [1286, 397] width 16 height 17
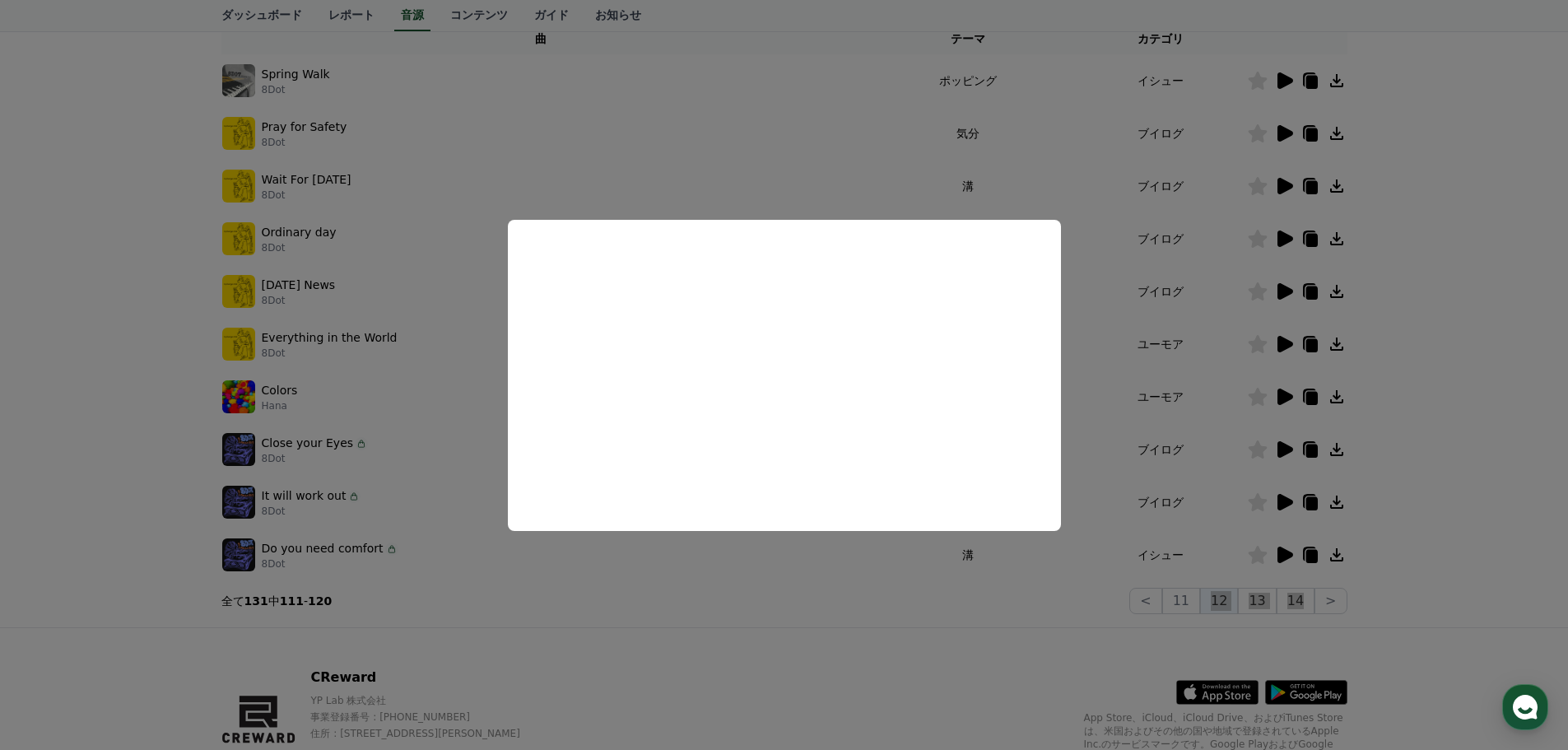
click at [1000, 618] on button "close modal" at bounding box center [784, 375] width 1568 height 750
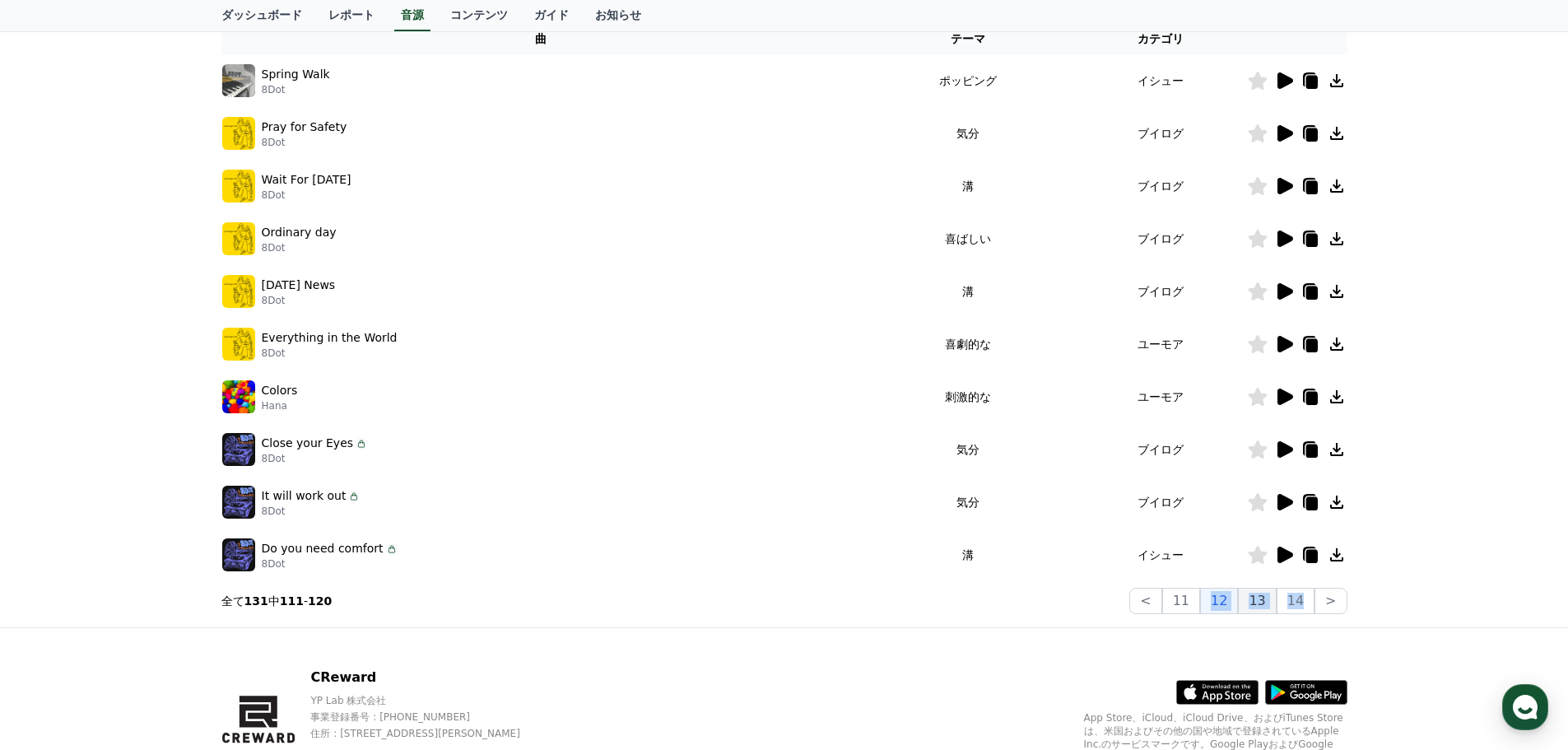
click at [1257, 606] on button "13" at bounding box center [1257, 601] width 38 height 26
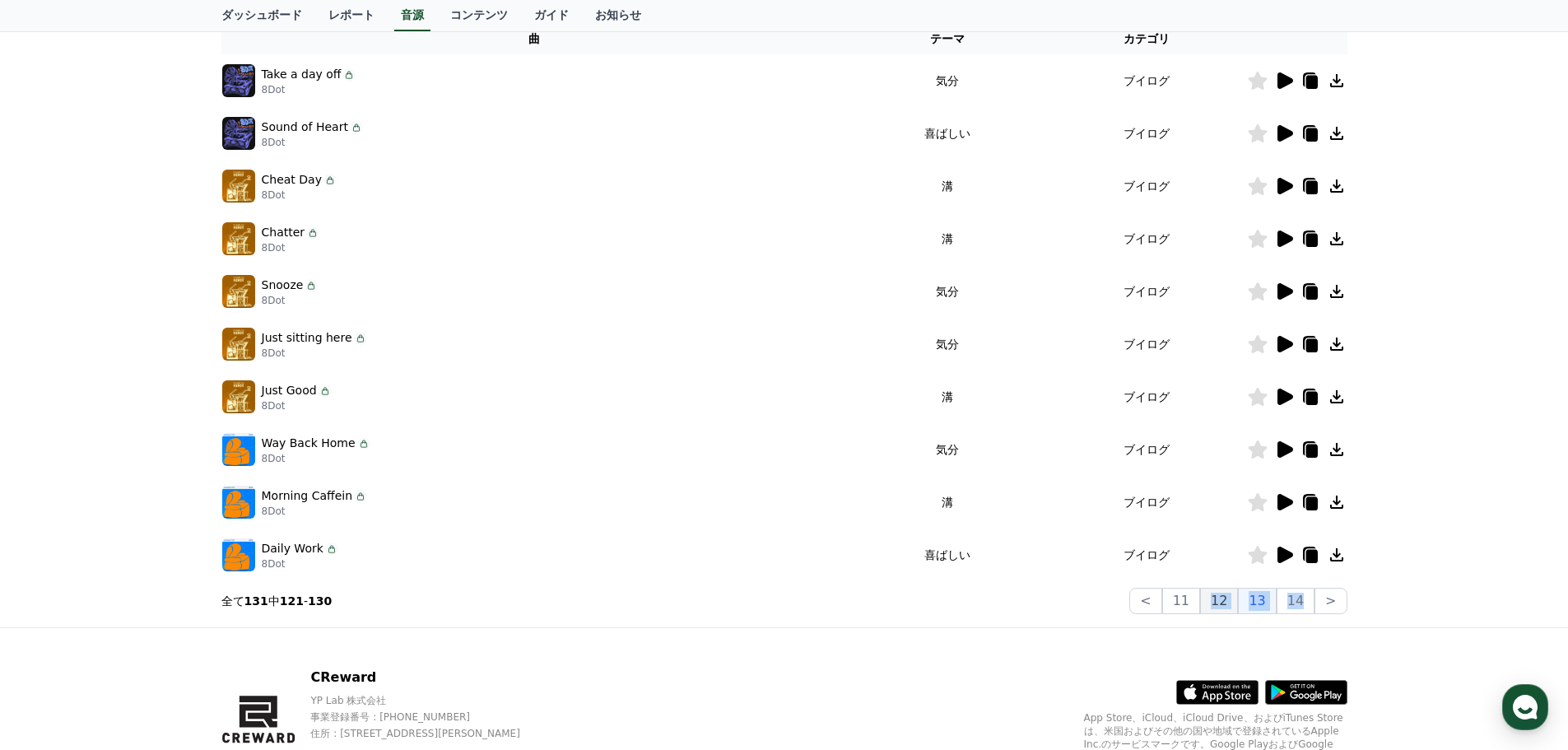
click at [1234, 599] on button "12" at bounding box center [1219, 601] width 38 height 26
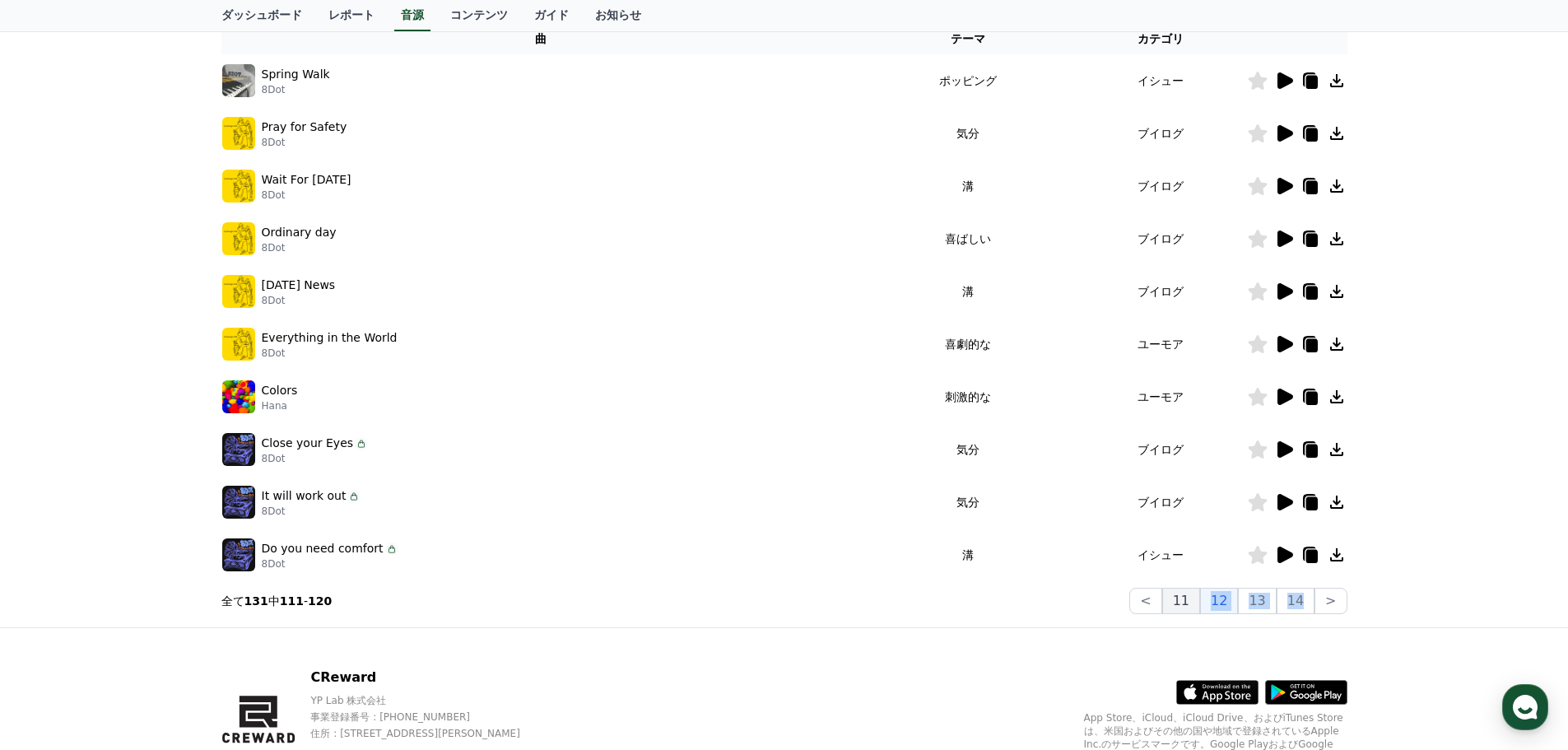
click at [1198, 599] on button "11" at bounding box center [1181, 601] width 38 height 26
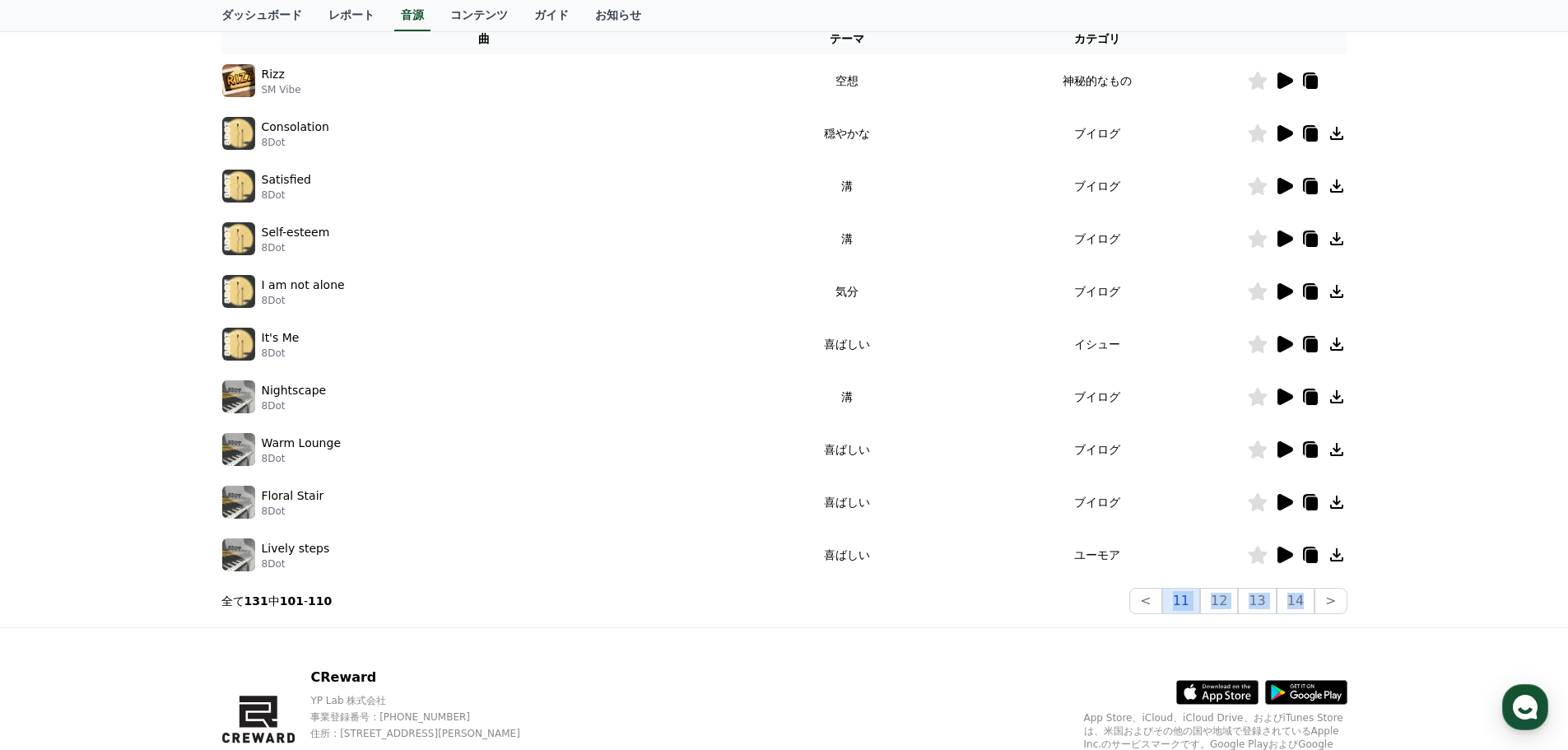
click at [1189, 602] on button "11" at bounding box center [1181, 601] width 38 height 26
click at [1161, 600] on button "<" at bounding box center [1146, 601] width 32 height 26
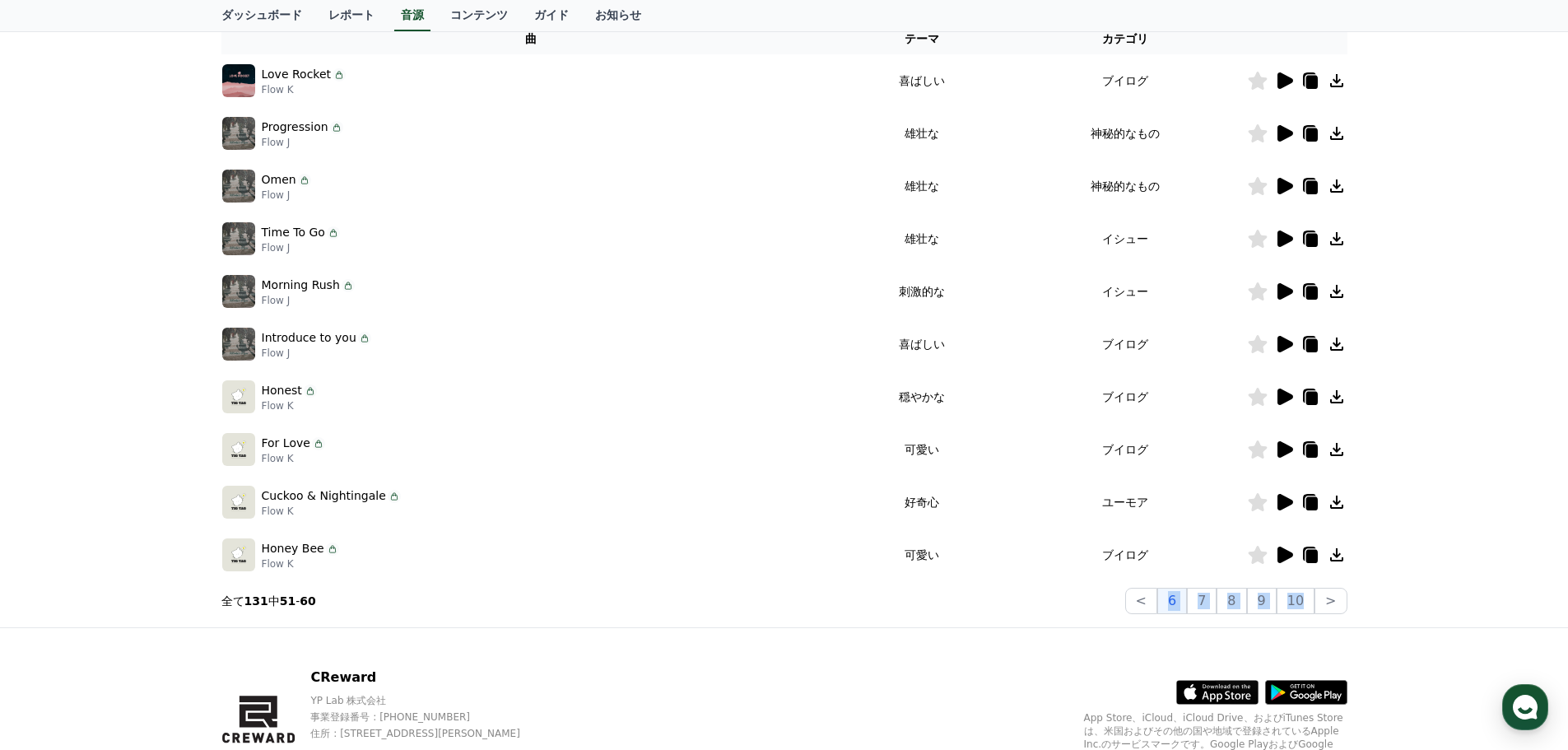
click at [1162, 653] on div ".st0 { fill: #a6a6a6; } .st1 { stroke: #ffffff; stroke-width: 0.2; stroke-miter…" at bounding box center [1215, 678] width 263 height 54
click at [1153, 602] on button "<" at bounding box center [1141, 601] width 32 height 26
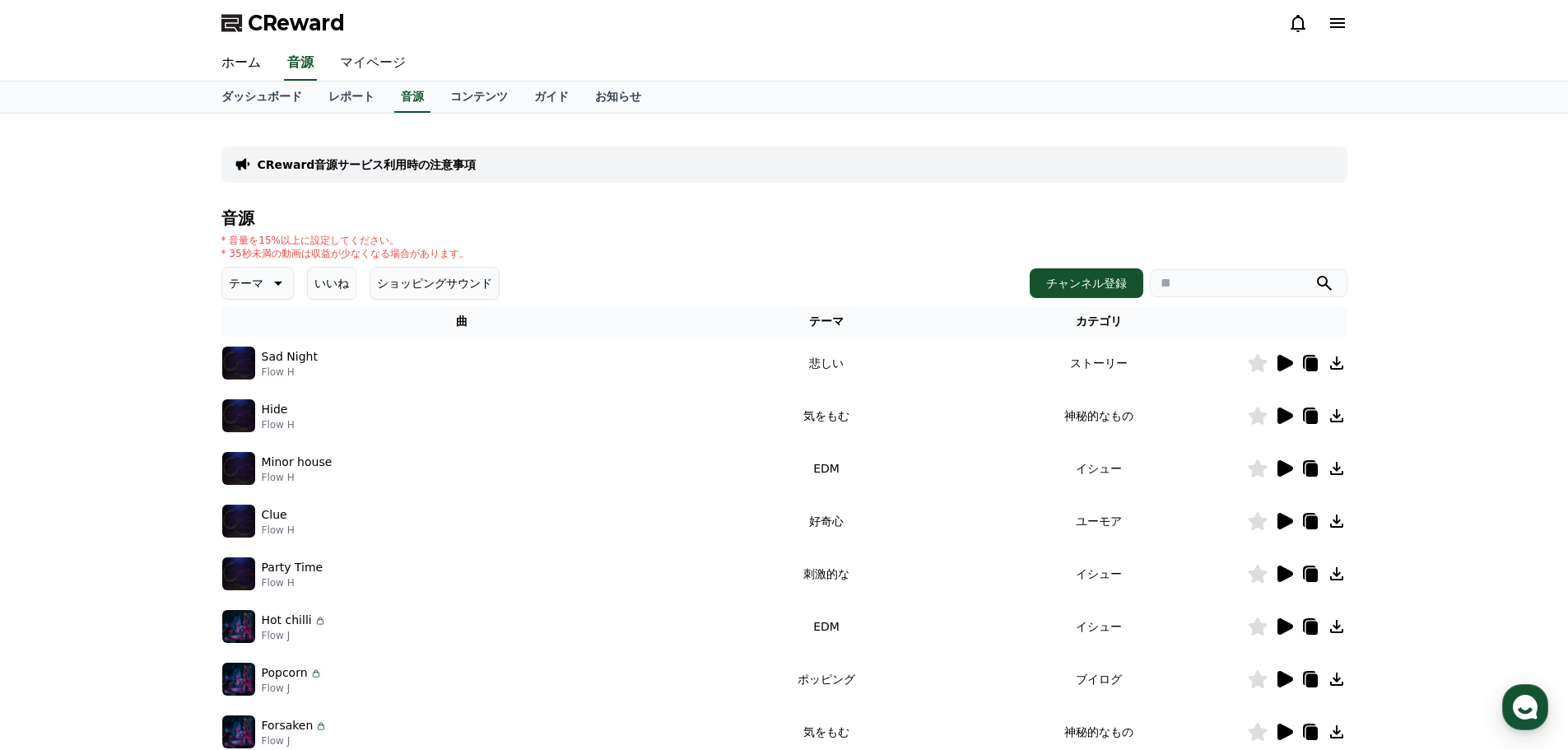
click at [333, 63] on link "マイページ" at bounding box center [372, 62] width 92 height 34
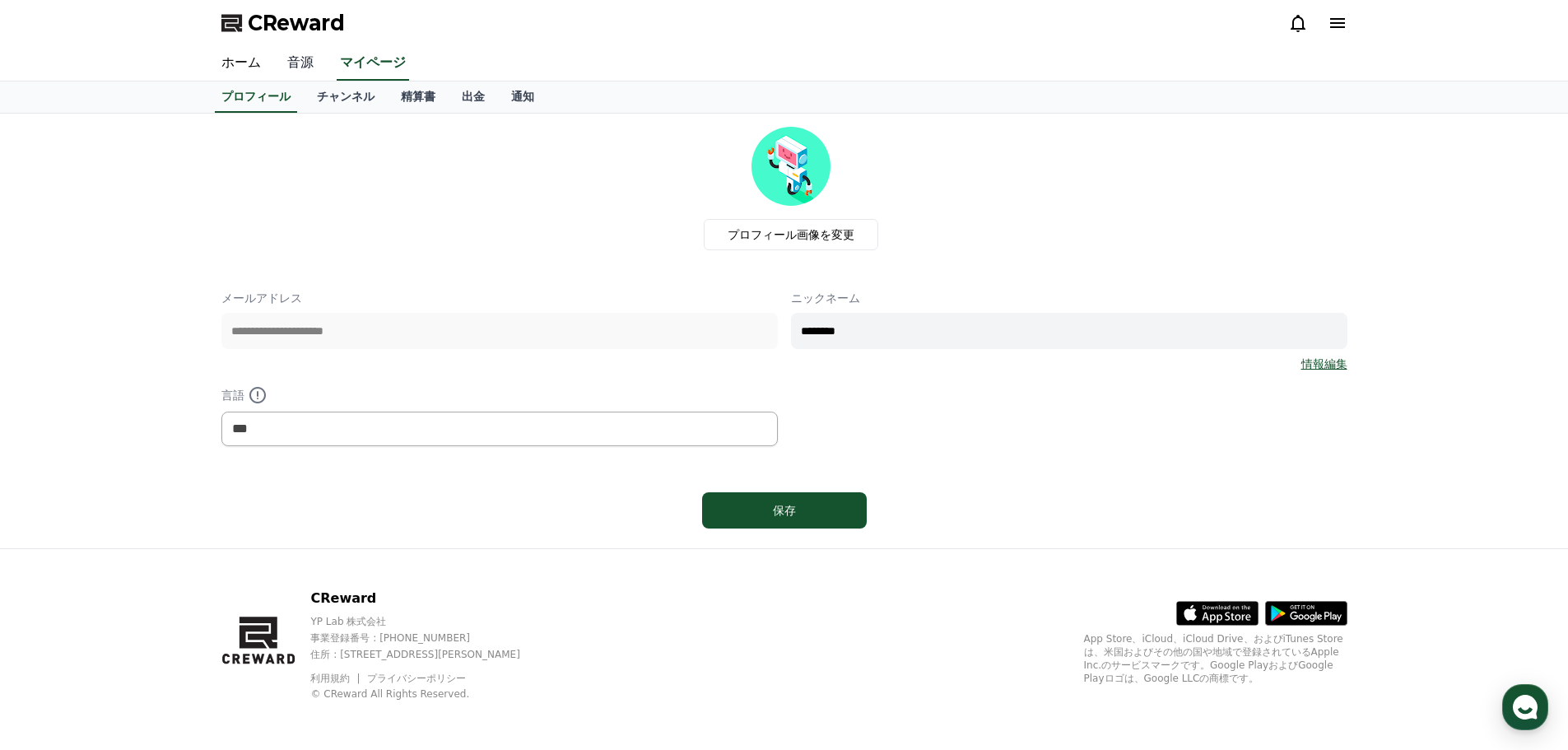
click at [299, 70] on link "音源" at bounding box center [301, 62] width 53 height 34
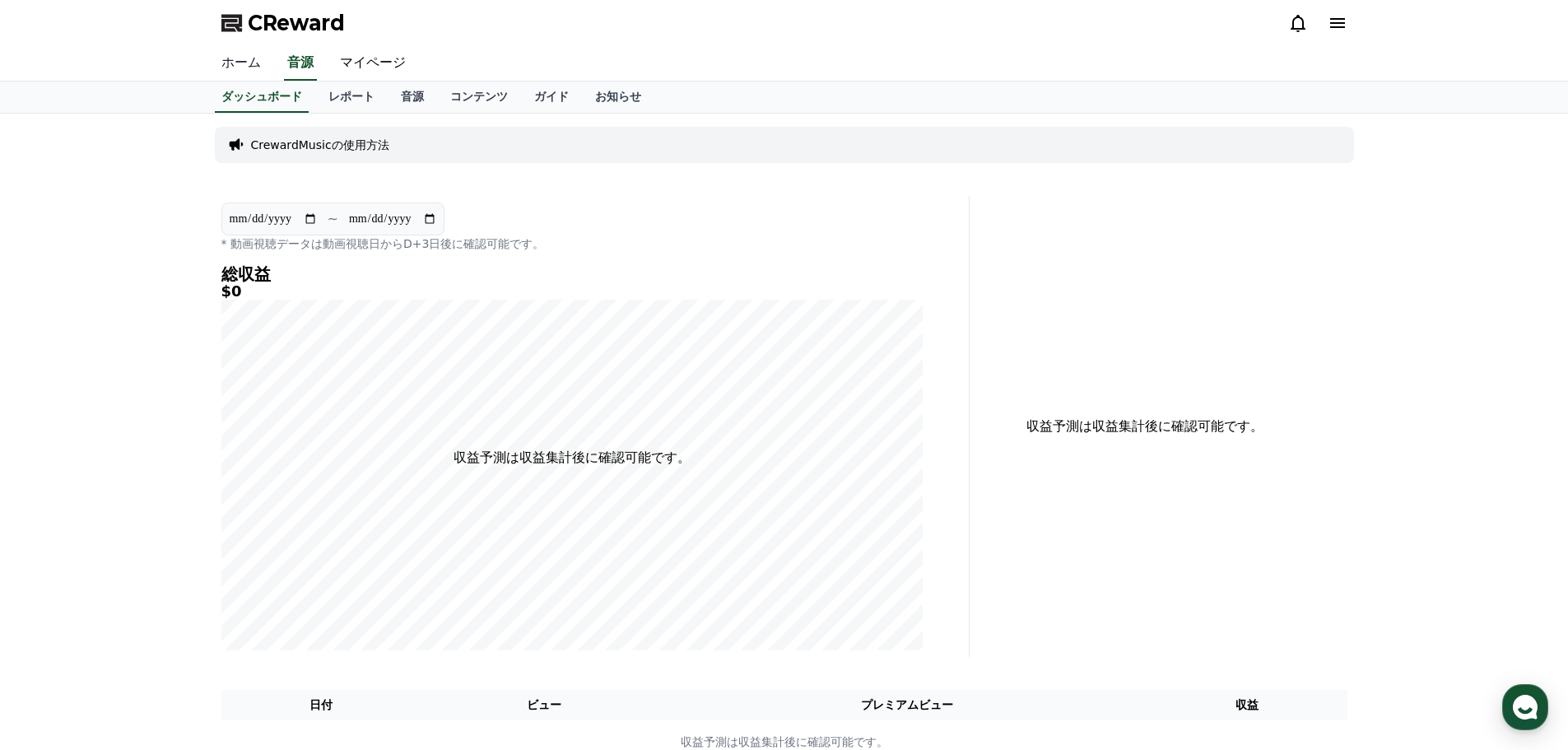
click at [237, 76] on link "ホーム" at bounding box center [241, 62] width 66 height 34
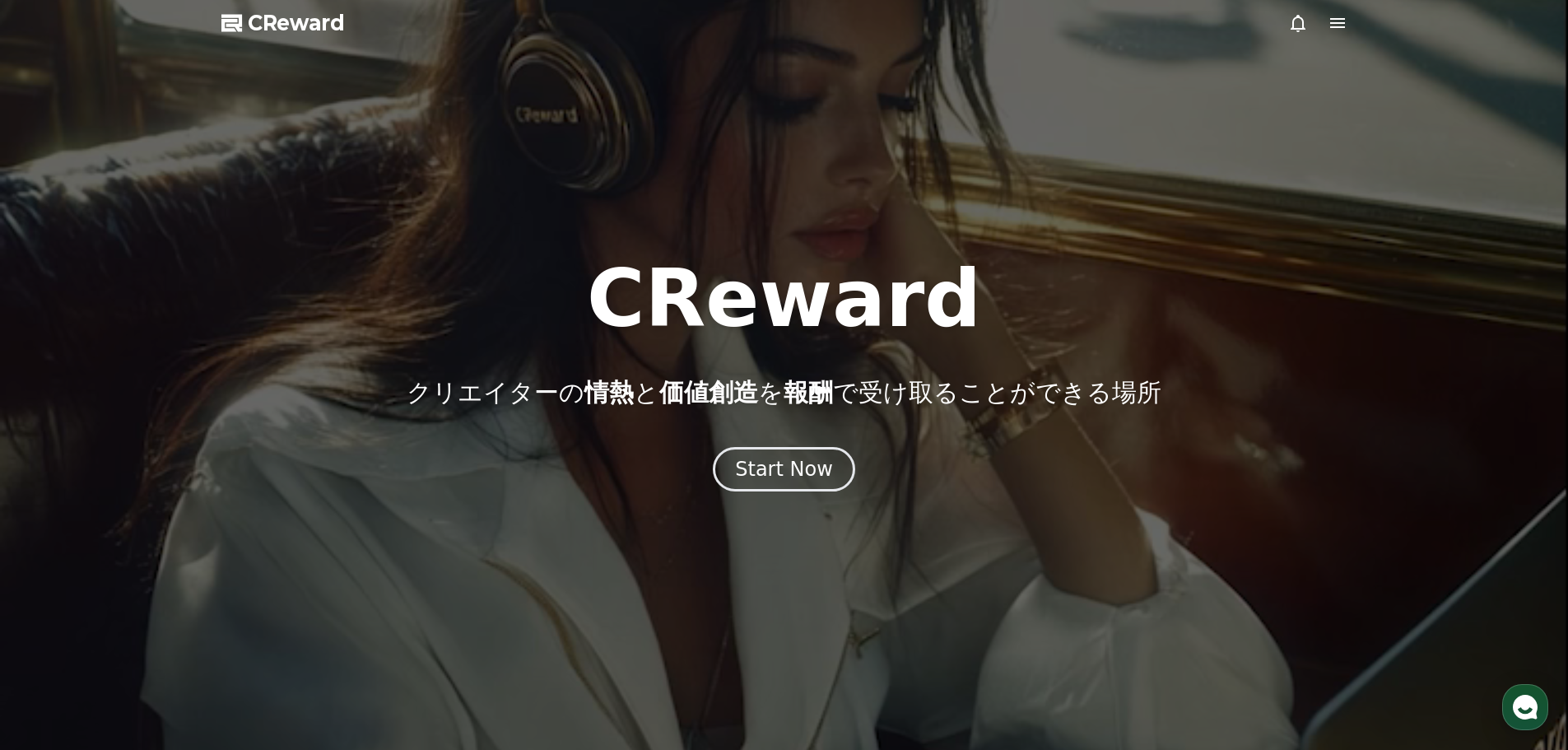
drag, startPoint x: 481, startPoint y: 392, endPoint x: 1124, endPoint y: 388, distance: 643.0
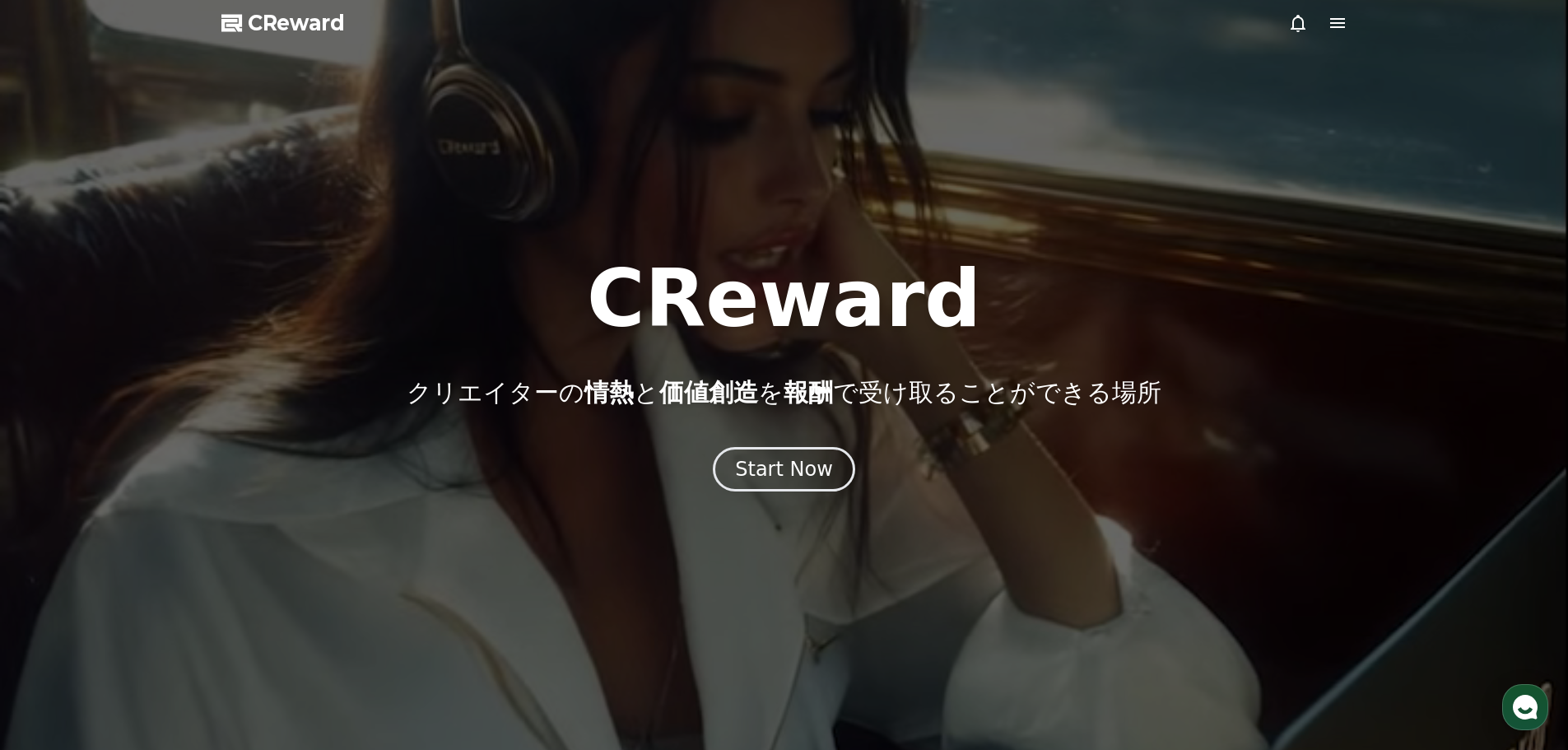
click at [1120, 388] on div "CReward クリエイターの 情熱 と 価値創造 を 報酬 で受け取ることができる場所" at bounding box center [784, 334] width 1568 height 148
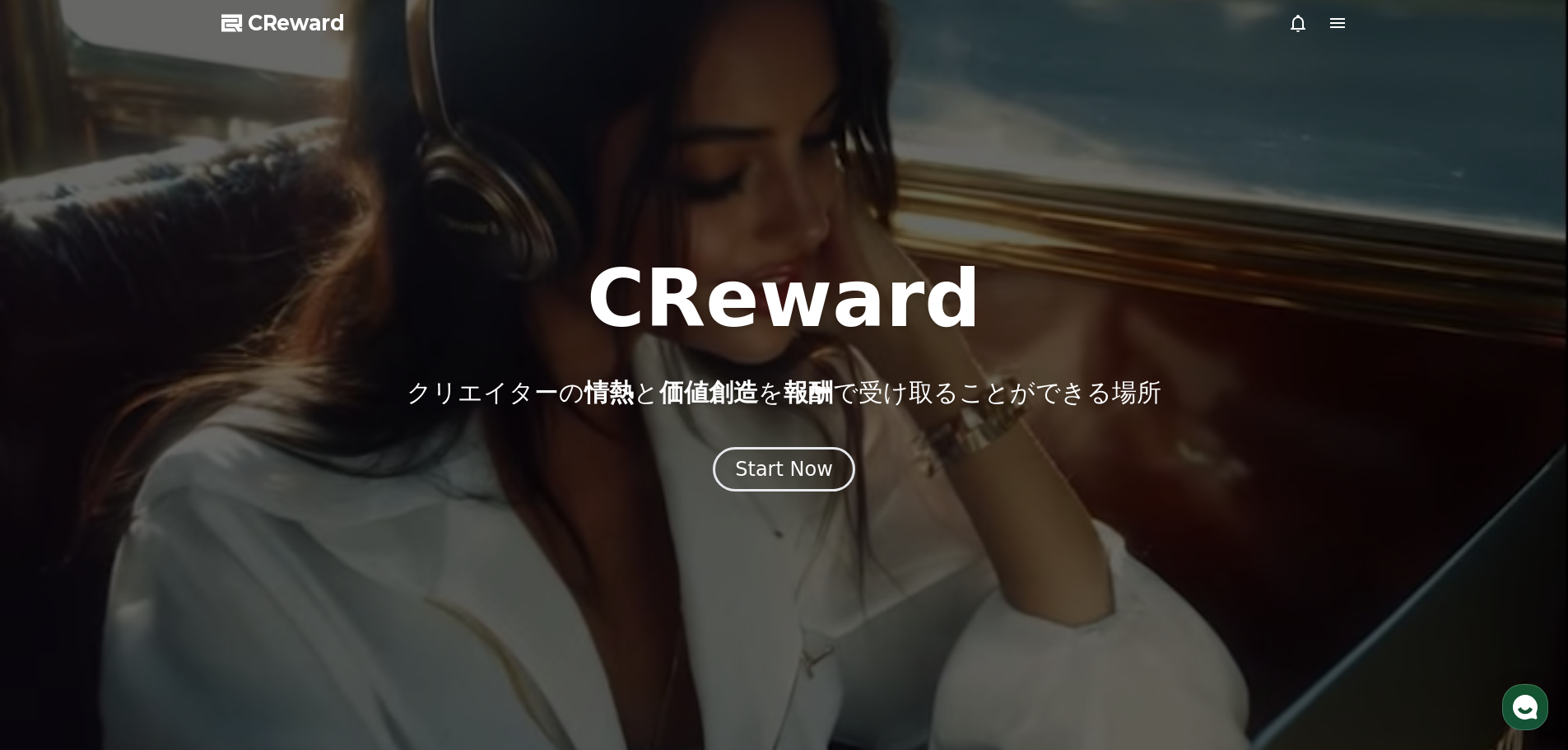
click at [1127, 388] on div "CReward クリエイターの 情熱 と 価値創造 を 報酬 で受け取ることができる場所" at bounding box center [784, 334] width 1568 height 148
